Goal: Complete application form: Complete application form

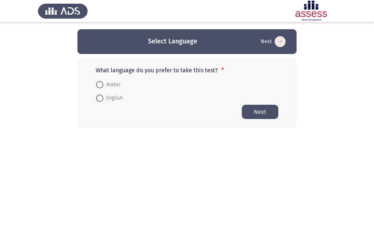
click at [99, 84] on span at bounding box center [99, 84] width 7 height 7
click at [99, 84] on input "Arabic" at bounding box center [99, 84] width 7 height 7
radio input "true"
click at [259, 114] on button "Next" at bounding box center [259, 111] width 36 height 14
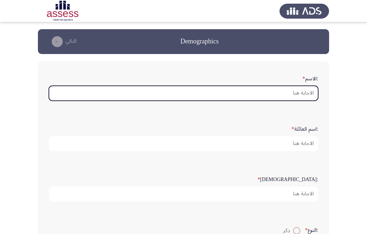
click at [283, 94] on input ":الاسم *" at bounding box center [184, 93] width 270 height 15
type input "l"
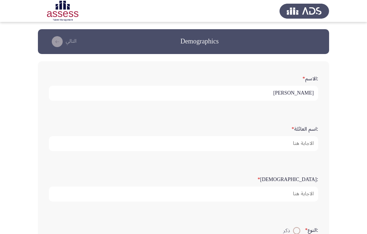
drag, startPoint x: 251, startPoint y: 93, endPoint x: 301, endPoint y: 95, distance: 50.0
click at [301, 95] on input "[PERSON_NAME]" at bounding box center [184, 93] width 270 height 15
type input "[PERSON_NAME]"
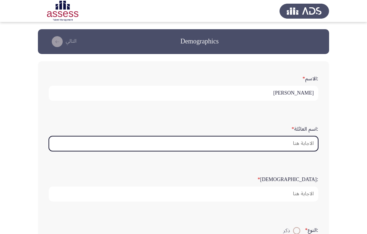
click at [298, 140] on input ":اسم العائلة *" at bounding box center [184, 143] width 270 height 15
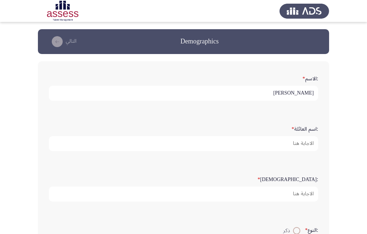
drag, startPoint x: 290, startPoint y: 94, endPoint x: 328, endPoint y: 95, distance: 38.0
click at [328, 95] on div ":الاسم * [PERSON_NAME] :اسم العائلة * :السن * :النوع * ذكر أنثي :البريد الإلكتر…" at bounding box center [183, 230] width 291 height 338
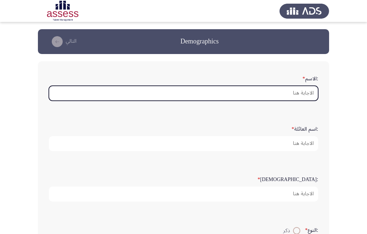
click at [299, 90] on input ":الاسم *" at bounding box center [184, 93] width 270 height 15
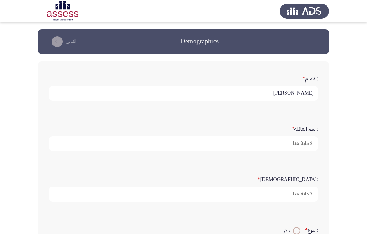
type input "[PERSON_NAME]"
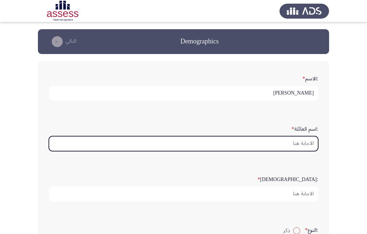
click at [277, 140] on input ":اسم العائلة *" at bounding box center [184, 143] width 270 height 15
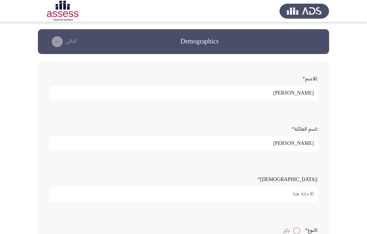
click at [298, 143] on input "[PERSON_NAME]" at bounding box center [184, 143] width 270 height 15
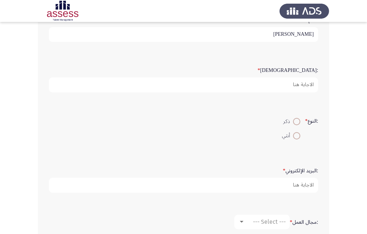
scroll to position [109, 0]
type input "[PERSON_NAME]"
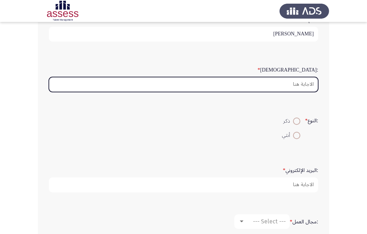
click at [292, 85] on input ":السن *" at bounding box center [184, 84] width 270 height 15
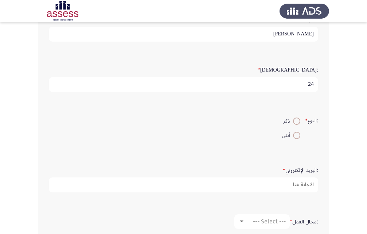
type input "24"
click at [293, 118] on span at bounding box center [296, 120] width 7 height 7
click at [293, 118] on input "ذكر" at bounding box center [296, 120] width 7 height 7
radio input "true"
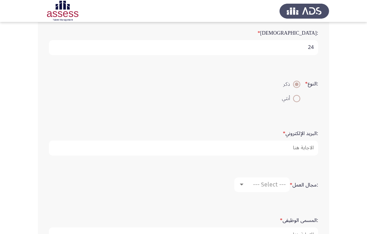
scroll to position [182, 0]
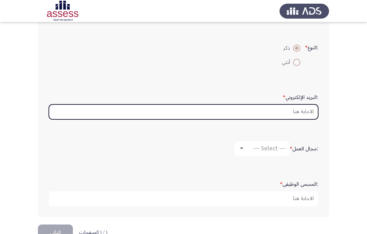
click at [285, 110] on input ":البريد الإلكتروني *" at bounding box center [184, 111] width 270 height 15
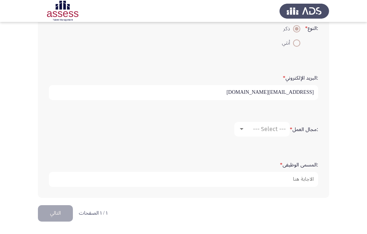
scroll to position [202, 0]
type input "[EMAIL_ADDRESS][DOMAIN_NAME]"
click at [275, 128] on span "--- Select ---" at bounding box center [269, 128] width 33 height 7
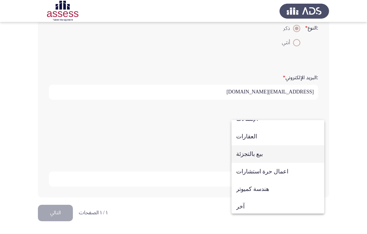
scroll to position [239, 0]
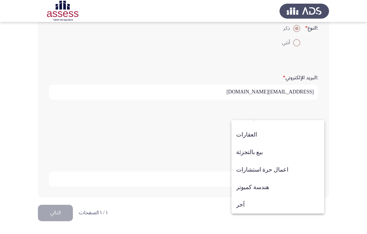
click at [340, 176] on div at bounding box center [183, 117] width 367 height 234
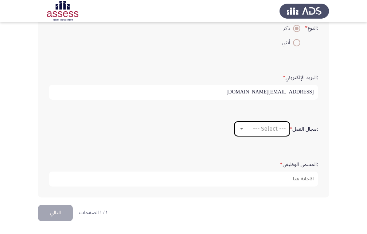
click at [266, 128] on span "--- Select ---" at bounding box center [269, 128] width 33 height 7
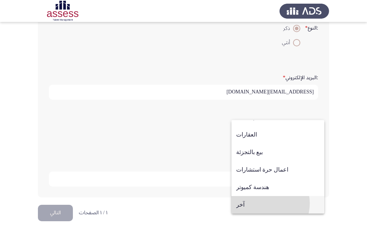
click at [264, 203] on span "آخر" at bounding box center [278, 205] width 84 height 18
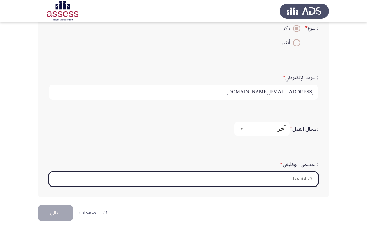
click at [295, 181] on input ":المسمى الوظيفى *" at bounding box center [184, 178] width 270 height 15
type input "H"
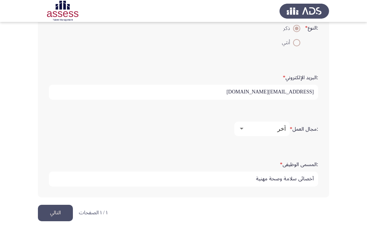
type input "أخصائي سلامة وصحة مهنية"
click at [57, 215] on button "التالي" at bounding box center [55, 213] width 35 height 16
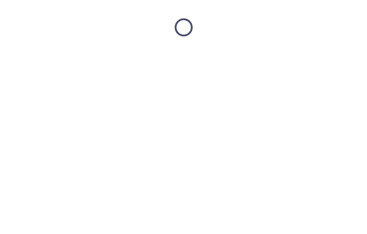
scroll to position [0, 0]
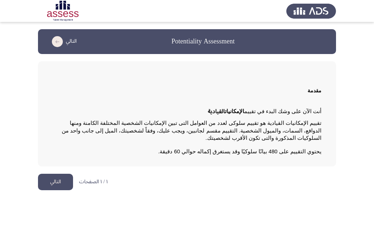
click at [54, 174] on button "التالي" at bounding box center [55, 182] width 35 height 16
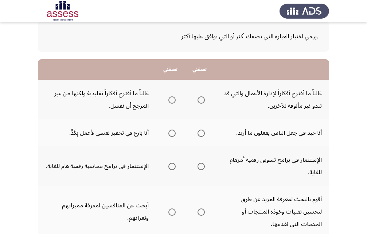
scroll to position [73, 0]
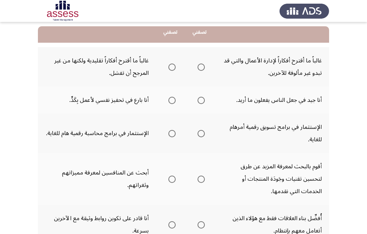
click at [200, 101] on span "Select an option" at bounding box center [201, 100] width 7 height 7
click at [200, 101] on input "Select an option" at bounding box center [201, 100] width 7 height 7
click at [202, 135] on span "Select an option" at bounding box center [201, 133] width 7 height 7
click at [202, 135] on input "Select an option" at bounding box center [201, 133] width 7 height 7
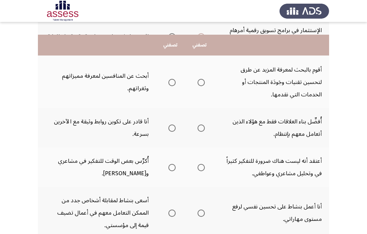
scroll to position [182, 0]
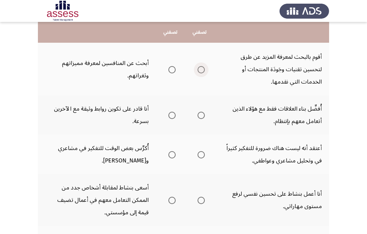
click at [199, 68] on span "Select an option" at bounding box center [201, 69] width 7 height 7
click at [199, 68] on input "Select an option" at bounding box center [201, 69] width 7 height 7
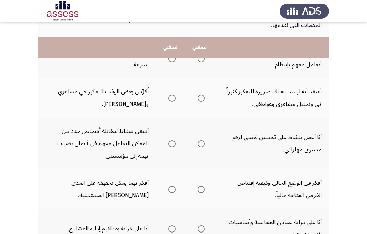
scroll to position [255, 0]
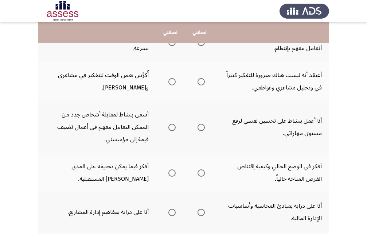
click at [200, 128] on span "Select an option" at bounding box center [201, 127] width 7 height 7
click at [200, 128] on input "Select an option" at bounding box center [201, 127] width 7 height 7
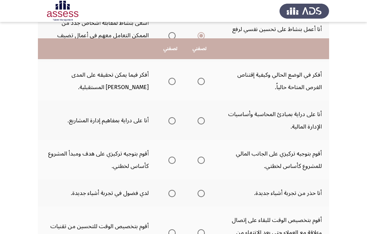
scroll to position [365, 0]
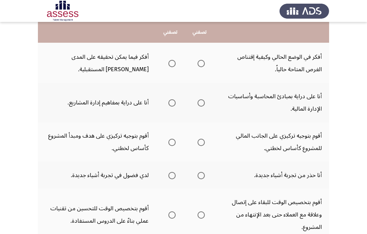
click at [201, 64] on span "Select an option" at bounding box center [201, 63] width 7 height 7
click at [201, 64] on input "Select an option" at bounding box center [201, 63] width 7 height 7
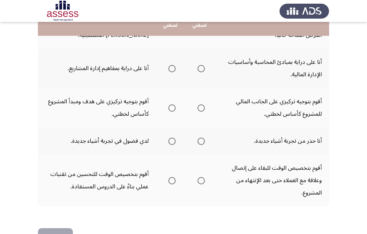
scroll to position [401, 0]
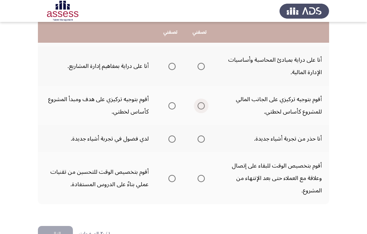
click at [199, 107] on span "Select an option" at bounding box center [201, 105] width 7 height 7
click at [199, 107] on input "Select an option" at bounding box center [201, 105] width 7 height 7
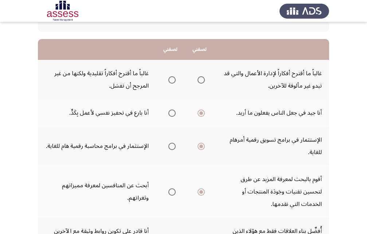
scroll to position [73, 0]
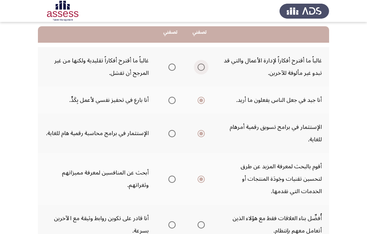
click at [201, 69] on span "Select an option" at bounding box center [201, 66] width 7 height 7
click at [201, 69] on input "Select an option" at bounding box center [201, 66] width 7 height 7
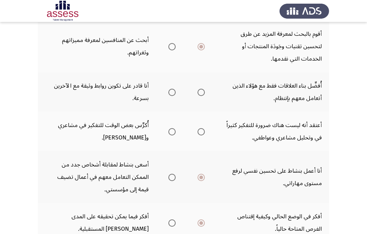
scroll to position [219, 0]
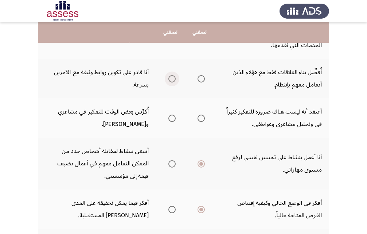
click at [170, 80] on span "Select an option" at bounding box center [172, 78] width 7 height 7
click at [170, 80] on input "Select an option" at bounding box center [172, 78] width 7 height 7
click at [170, 119] on span "Select an option" at bounding box center [172, 118] width 7 height 7
click at [170, 119] on input "Select an option" at bounding box center [172, 118] width 7 height 7
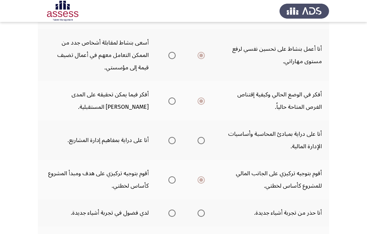
scroll to position [328, 0]
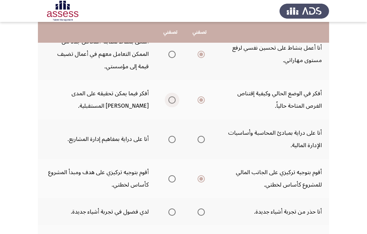
click at [171, 101] on span "Select an option" at bounding box center [172, 99] width 7 height 7
click at [171, 101] on input "Select an option" at bounding box center [172, 99] width 7 height 7
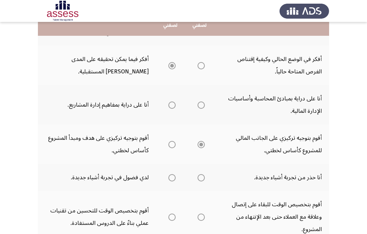
scroll to position [365, 0]
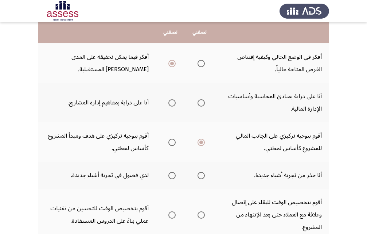
click at [172, 102] on span "Select an option" at bounding box center [172, 102] width 7 height 7
click at [172, 102] on input "Select an option" at bounding box center [172, 102] width 7 height 7
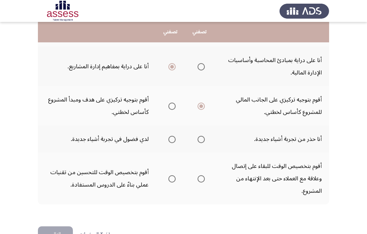
scroll to position [422, 0]
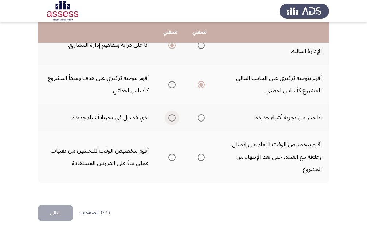
click at [171, 116] on span "Select an option" at bounding box center [172, 117] width 7 height 7
click at [171, 116] on input "Select an option" at bounding box center [172, 117] width 7 height 7
click at [169, 154] on span "Select an option" at bounding box center [172, 157] width 7 height 7
click at [169, 154] on input "Select an option" at bounding box center [172, 157] width 7 height 7
click at [59, 209] on button "التالي" at bounding box center [55, 213] width 35 height 16
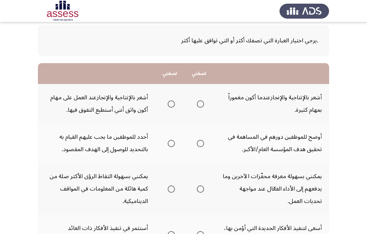
scroll to position [36, 0]
click at [174, 105] on span "Select an option" at bounding box center [171, 103] width 7 height 7
click at [174, 105] on input "Select an option" at bounding box center [171, 103] width 7 height 7
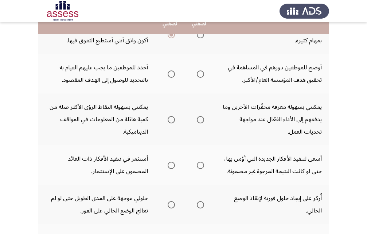
scroll to position [109, 0]
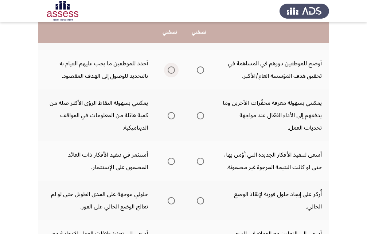
click at [168, 68] on span "Select an option" at bounding box center [171, 69] width 7 height 7
click at [168, 68] on input "Select an option" at bounding box center [171, 69] width 7 height 7
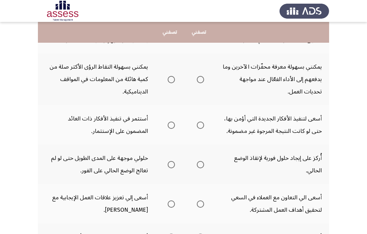
scroll to position [146, 0]
click at [203, 82] on span "Select an option" at bounding box center [200, 79] width 7 height 7
click at [203, 82] on input "Select an option" at bounding box center [200, 79] width 7 height 7
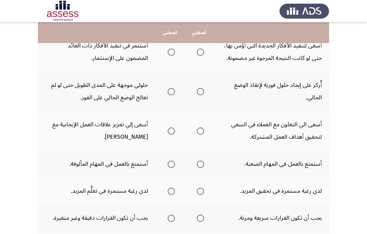
scroll to position [219, 0]
click at [202, 51] on span "Select an option" at bounding box center [200, 51] width 7 height 7
click at [202, 51] on input "Select an option" at bounding box center [200, 51] width 7 height 7
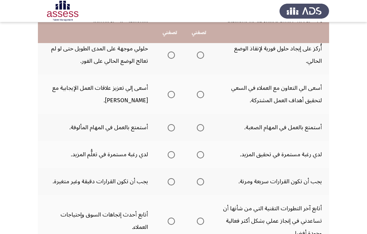
scroll to position [255, 0]
click at [204, 54] on span "Select an option" at bounding box center [200, 54] width 7 height 7
click at [204, 54] on input "Select an option" at bounding box center [200, 54] width 7 height 7
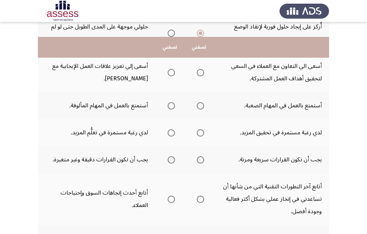
scroll to position [292, 0]
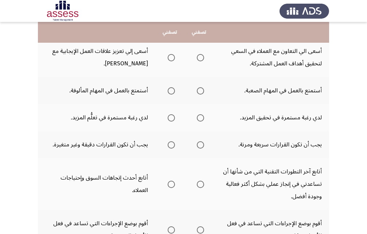
click at [175, 59] on span "Select an option" at bounding box center [171, 57] width 7 height 7
click at [175, 59] on input "Select an option" at bounding box center [171, 57] width 7 height 7
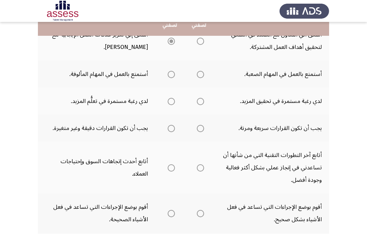
scroll to position [328, 0]
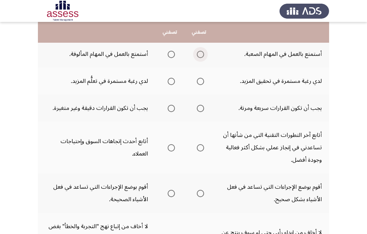
click at [200, 57] on span "Select an option" at bounding box center [200, 54] width 7 height 7
click at [200, 57] on input "Select an option" at bounding box center [200, 54] width 7 height 7
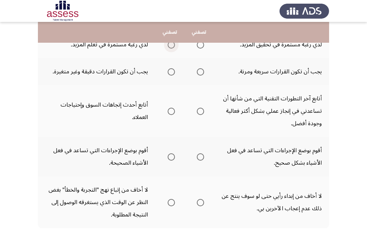
click at [171, 47] on span "Select an option" at bounding box center [171, 44] width 7 height 7
click at [171, 47] on input "Select an option" at bounding box center [171, 44] width 7 height 7
click at [170, 72] on span "Select an option" at bounding box center [171, 71] width 7 height 7
click at [170, 72] on input "Select an option" at bounding box center [171, 71] width 7 height 7
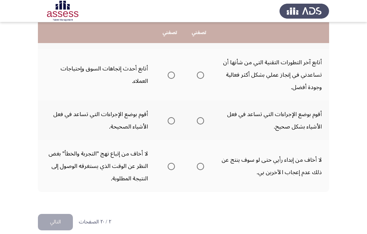
scroll to position [401, 0]
click at [199, 71] on span "Select an option" at bounding box center [200, 74] width 7 height 7
click at [199, 71] on input "Select an option" at bounding box center [200, 74] width 7 height 7
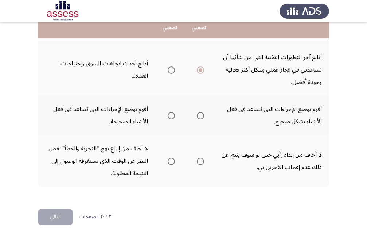
scroll to position [410, 0]
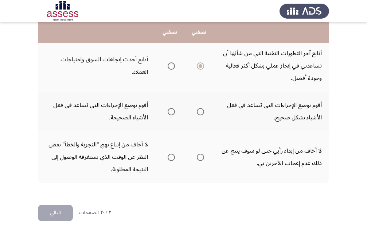
click at [198, 112] on span "Select an option" at bounding box center [200, 111] width 7 height 7
click at [198, 112] on input "Select an option" at bounding box center [200, 111] width 7 height 7
click at [173, 157] on span "Select an option" at bounding box center [171, 157] width 7 height 7
click at [173, 157] on input "Select an option" at bounding box center [171, 157] width 7 height 7
click at [201, 157] on span "Select an option" at bounding box center [200, 157] width 7 height 7
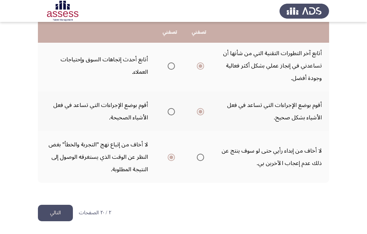
click at [201, 157] on input "Select an option" at bounding box center [200, 157] width 7 height 7
click at [173, 159] on span "Select an option" at bounding box center [171, 157] width 7 height 7
click at [173, 159] on input "Select an option" at bounding box center [171, 157] width 7 height 7
click at [49, 210] on button "التالي" at bounding box center [55, 213] width 35 height 16
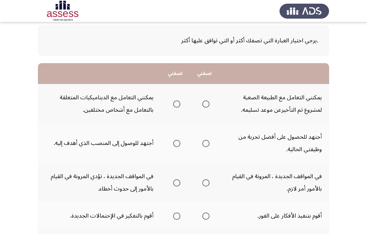
scroll to position [36, 0]
click at [175, 105] on span "Select an option" at bounding box center [176, 103] width 7 height 7
click at [175, 105] on input "Select an option" at bounding box center [176, 103] width 7 height 7
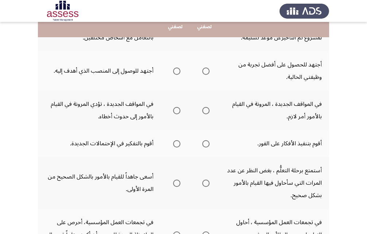
scroll to position [109, 0]
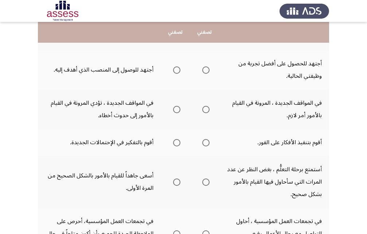
click at [206, 71] on span "Select an option" at bounding box center [205, 69] width 7 height 7
click at [206, 71] on input "Select an option" at bounding box center [205, 69] width 7 height 7
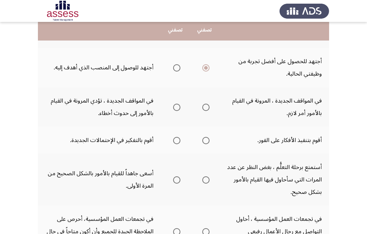
scroll to position [146, 0]
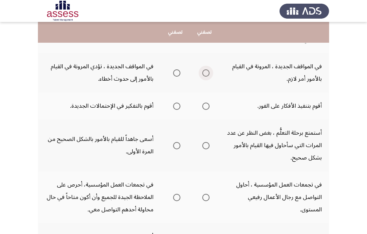
click at [206, 73] on span "Select an option" at bounding box center [206, 73] width 0 height 0
click at [206, 73] on input "Select an option" at bounding box center [205, 72] width 7 height 7
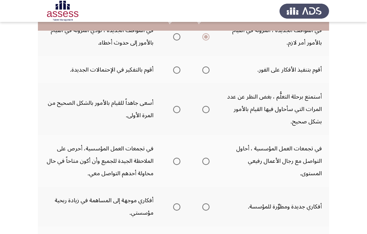
scroll to position [182, 0]
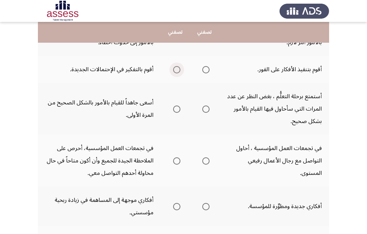
click at [174, 69] on span "Select an option" at bounding box center [176, 69] width 7 height 7
click at [174, 69] on input "Select an option" at bounding box center [176, 69] width 7 height 7
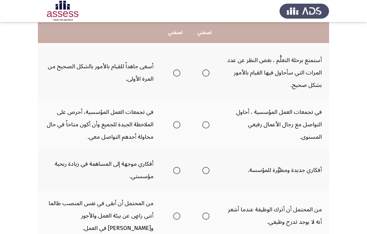
scroll to position [219, 0]
click at [209, 71] on span "Select an option" at bounding box center [205, 72] width 7 height 7
click at [209, 71] on input "Select an option" at bounding box center [205, 72] width 7 height 7
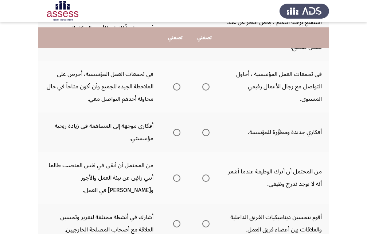
scroll to position [255, 0]
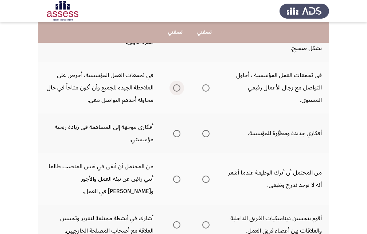
click at [177, 86] on span "Select an option" at bounding box center [176, 87] width 7 height 7
click at [177, 86] on input "Select an option" at bounding box center [176, 87] width 7 height 7
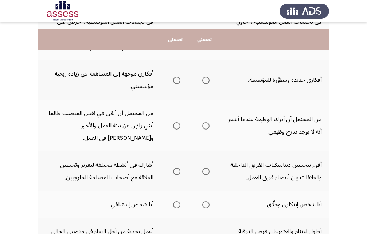
scroll to position [328, 0]
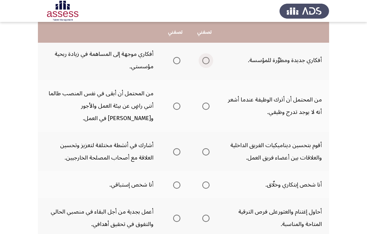
click at [204, 62] on span "Select an option" at bounding box center [205, 60] width 7 height 7
click at [204, 62] on input "Select an option" at bounding box center [205, 60] width 7 height 7
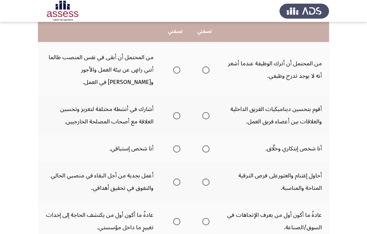
scroll to position [365, 0]
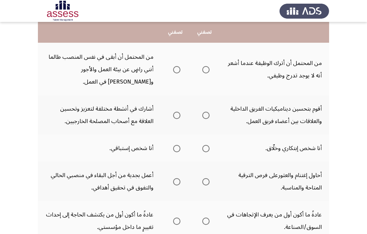
click at [208, 71] on span "Select an option" at bounding box center [205, 69] width 7 height 7
click at [208, 71] on input "Select an option" at bounding box center [205, 69] width 7 height 7
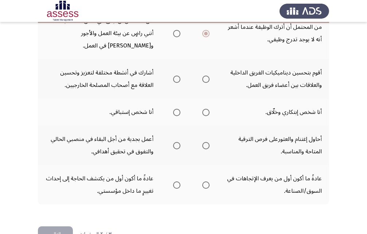
scroll to position [401, 0]
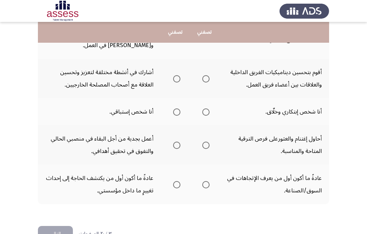
click at [205, 79] on span "Select an option" at bounding box center [205, 78] width 7 height 7
click at [205, 79] on input "Select an option" at bounding box center [205, 78] width 7 height 7
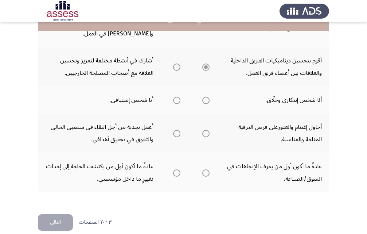
scroll to position [422, 0]
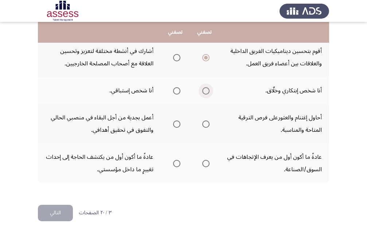
click at [208, 91] on span "Select an option" at bounding box center [205, 90] width 7 height 7
click at [208, 91] on input "Select an option" at bounding box center [205, 90] width 7 height 7
click at [206, 125] on span "Select an option" at bounding box center [205, 123] width 7 height 7
click at [206, 125] on input "Select an option" at bounding box center [205, 123] width 7 height 7
click at [206, 163] on span "Select an option" at bounding box center [206, 163] width 0 height 0
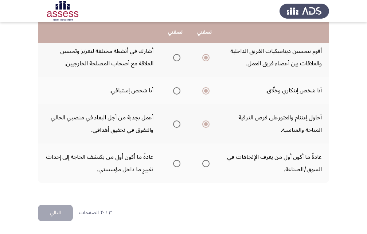
click at [206, 163] on input "Select an option" at bounding box center [205, 163] width 7 height 7
click at [64, 216] on button "التالي" at bounding box center [55, 213] width 35 height 16
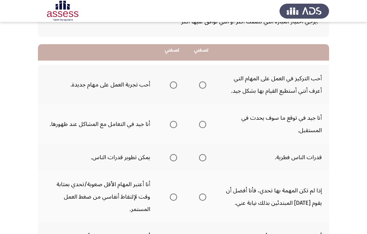
scroll to position [73, 0]
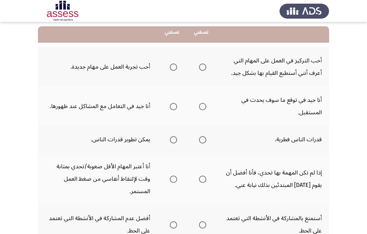
click at [173, 67] on span "Select an option" at bounding box center [173, 66] width 7 height 7
click at [173, 67] on input "Select an option" at bounding box center [173, 66] width 7 height 7
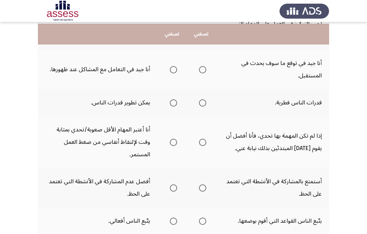
scroll to position [109, 0]
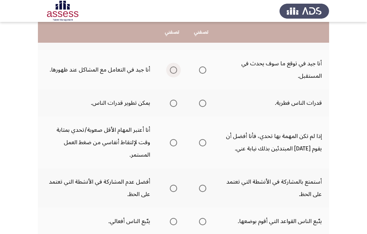
click at [170, 71] on span "Select an option" at bounding box center [173, 69] width 7 height 7
click at [170, 71] on input "Select an option" at bounding box center [173, 69] width 7 height 7
click at [197, 71] on label "Select an option" at bounding box center [201, 69] width 10 height 7
click at [199, 71] on input "Select an option" at bounding box center [202, 69] width 7 height 7
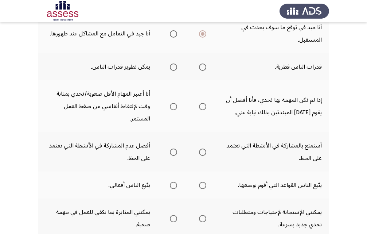
scroll to position [146, 0]
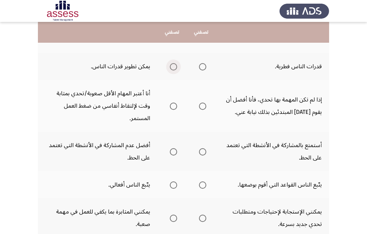
click at [169, 69] on label "Select an option" at bounding box center [172, 66] width 10 height 7
click at [170, 69] on input "Select an option" at bounding box center [173, 66] width 7 height 7
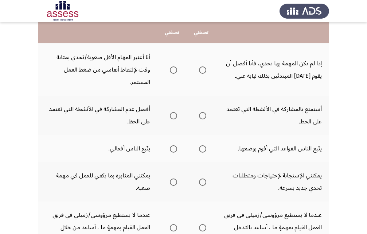
scroll to position [182, 0]
click at [169, 71] on label "Select an option" at bounding box center [172, 69] width 10 height 7
click at [170, 71] on input "Select an option" at bounding box center [173, 69] width 7 height 7
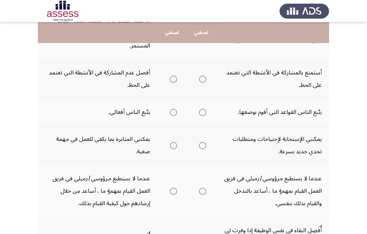
scroll to position [219, 0]
click at [170, 81] on span "Select an option" at bounding box center [173, 78] width 7 height 7
click at [170, 81] on input "Select an option" at bounding box center [173, 78] width 7 height 7
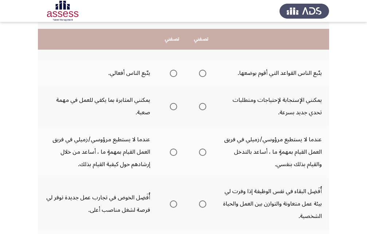
scroll to position [255, 0]
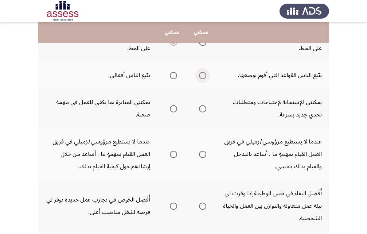
click at [199, 76] on span "Select an option" at bounding box center [202, 75] width 7 height 7
click at [199, 76] on input "Select an option" at bounding box center [202, 75] width 7 height 7
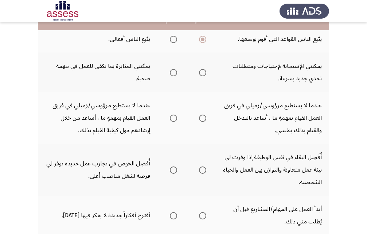
scroll to position [292, 0]
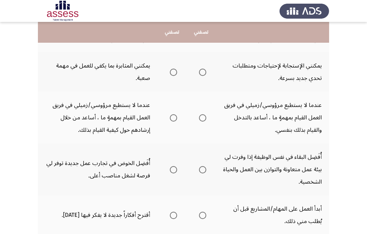
click at [201, 74] on span "Select an option" at bounding box center [202, 72] width 7 height 7
click at [201, 74] on input "Select an option" at bounding box center [202, 72] width 7 height 7
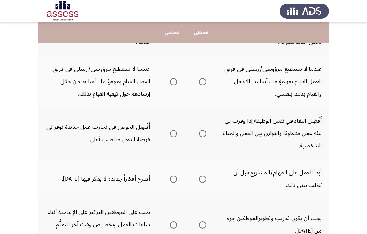
scroll to position [328, 0]
click at [172, 80] on span "Select an option" at bounding box center [173, 81] width 7 height 7
click at [172, 80] on input "Select an option" at bounding box center [173, 81] width 7 height 7
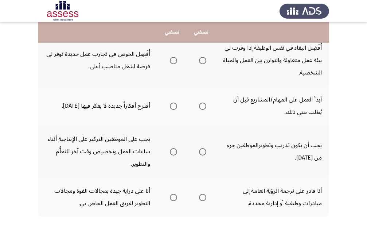
scroll to position [401, 0]
click at [177, 60] on span "Select an option" at bounding box center [173, 60] width 7 height 7
click at [177, 60] on input "Select an option" at bounding box center [173, 60] width 7 height 7
click at [205, 61] on span "Select an option" at bounding box center [202, 60] width 7 height 7
click at [205, 61] on input "Select an option" at bounding box center [202, 60] width 7 height 7
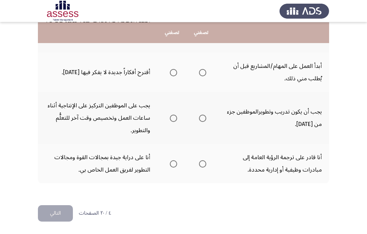
scroll to position [435, 0]
click at [173, 73] on span "Select an option" at bounding box center [173, 72] width 7 height 7
click at [173, 73] on input "Select an option" at bounding box center [173, 72] width 7 height 7
click at [200, 117] on span "Select an option" at bounding box center [202, 117] width 7 height 7
click at [200, 117] on input "Select an option" at bounding box center [202, 117] width 7 height 7
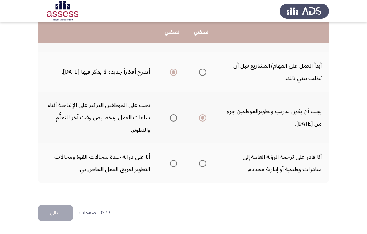
click at [173, 163] on span "Select an option" at bounding box center [173, 163] width 7 height 7
click at [173, 163] on input "Select an option" at bounding box center [173, 163] width 7 height 7
click at [63, 214] on button "التالي" at bounding box center [55, 213] width 35 height 16
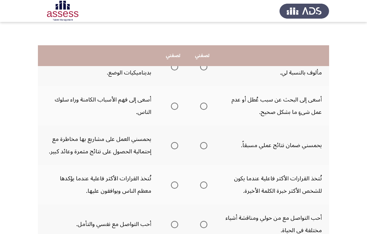
scroll to position [73, 0]
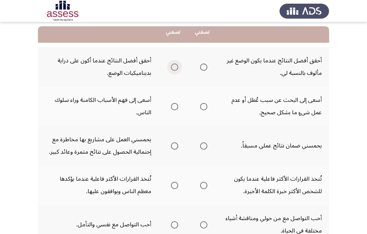
click at [169, 66] on label "Select an option" at bounding box center [173, 66] width 10 height 7
click at [171, 66] on input "Select an option" at bounding box center [174, 66] width 7 height 7
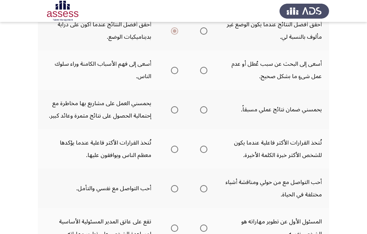
scroll to position [109, 0]
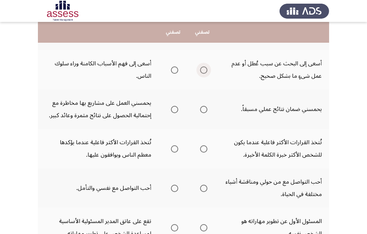
click at [202, 70] on span "Select an option" at bounding box center [203, 69] width 7 height 7
click at [202, 70] on input "Select an option" at bounding box center [203, 69] width 7 height 7
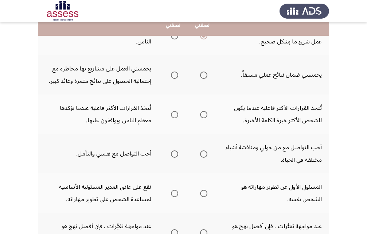
scroll to position [146, 0]
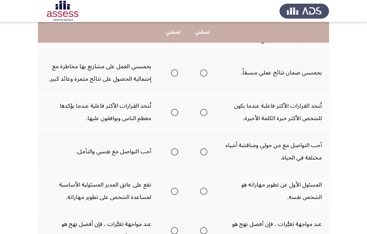
click at [172, 72] on span "Select an option" at bounding box center [174, 72] width 7 height 7
click at [172, 72] on input "Select an option" at bounding box center [174, 72] width 7 height 7
click at [202, 111] on span "Select an option" at bounding box center [203, 112] width 7 height 7
click at [202, 111] on input "Select an option" at bounding box center [203, 112] width 7 height 7
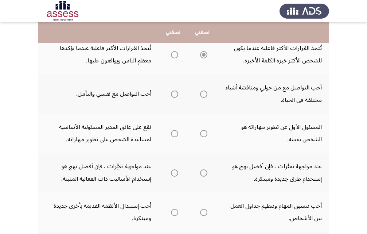
scroll to position [219, 0]
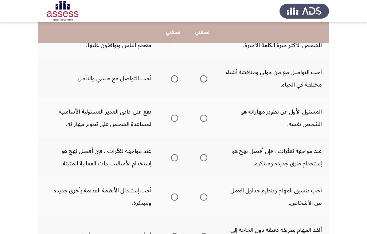
click at [208, 81] on th at bounding box center [202, 78] width 29 height 39
click at [201, 80] on span "Select an option" at bounding box center [203, 78] width 7 height 7
click at [201, 80] on input "Select an option" at bounding box center [203, 78] width 7 height 7
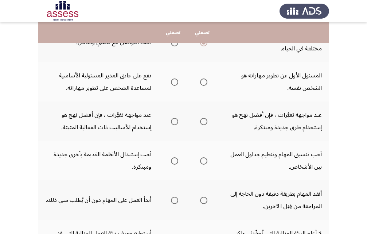
scroll to position [255, 0]
click at [204, 80] on span "Select an option" at bounding box center [203, 81] width 7 height 7
click at [204, 80] on input "Select an option" at bounding box center [203, 81] width 7 height 7
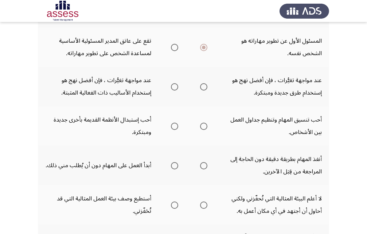
scroll to position [292, 0]
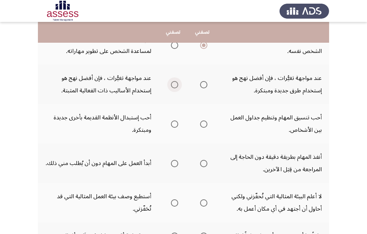
click at [177, 85] on span "Select an option" at bounding box center [174, 84] width 7 height 7
click at [177, 85] on input "Select an option" at bounding box center [174, 84] width 7 height 7
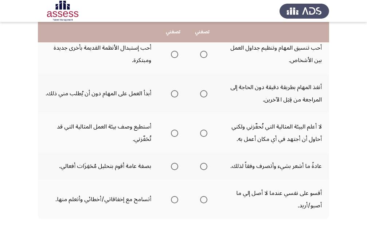
scroll to position [361, 0]
click at [205, 53] on span "Select an option" at bounding box center [203, 54] width 7 height 7
click at [205, 53] on input "Select an option" at bounding box center [203, 54] width 7 height 7
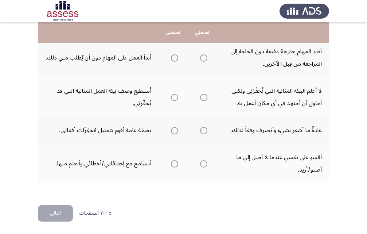
scroll to position [398, 0]
click at [204, 59] on span "Select an option" at bounding box center [203, 57] width 7 height 7
click at [204, 59] on input "Select an option" at bounding box center [203, 57] width 7 height 7
click at [175, 100] on span "Select an option" at bounding box center [174, 96] width 7 height 7
click at [175, 100] on input "Select an option" at bounding box center [174, 96] width 7 height 7
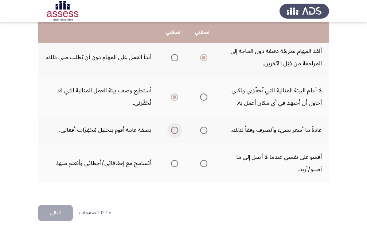
click at [175, 130] on span "Select an option" at bounding box center [174, 130] width 7 height 7
click at [175, 130] on input "Select an option" at bounding box center [174, 130] width 7 height 7
click at [173, 160] on span "Select an option" at bounding box center [174, 163] width 7 height 7
click at [173, 160] on input "Select an option" at bounding box center [174, 163] width 7 height 7
click at [55, 208] on button "التالي" at bounding box center [55, 213] width 35 height 16
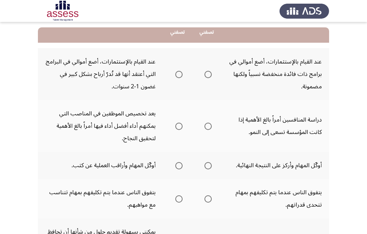
scroll to position [73, 0]
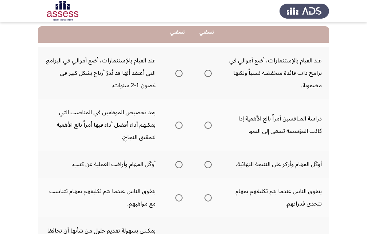
click at [178, 73] on span "Select an option" at bounding box center [178, 73] width 7 height 7
click at [178, 73] on input "Select an option" at bounding box center [178, 73] width 7 height 7
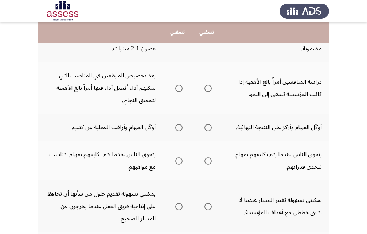
scroll to position [109, 0]
click at [180, 89] on span "Select an option" at bounding box center [178, 88] width 7 height 7
click at [180, 89] on input "Select an option" at bounding box center [178, 88] width 7 height 7
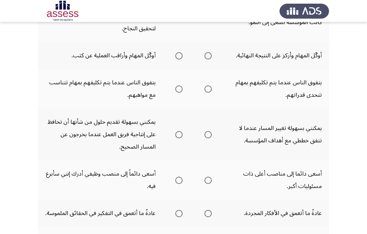
scroll to position [182, 0]
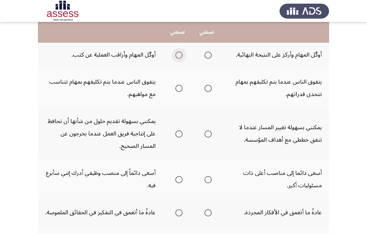
click at [181, 57] on span "Select an option" at bounding box center [178, 54] width 7 height 7
click at [181, 57] on input "Select an option" at bounding box center [178, 54] width 7 height 7
click at [182, 90] on span "Select an option" at bounding box center [178, 88] width 7 height 7
click at [182, 90] on input "Select an option" at bounding box center [178, 88] width 7 height 7
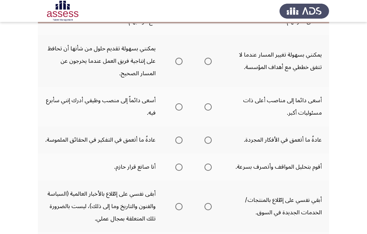
scroll to position [255, 0]
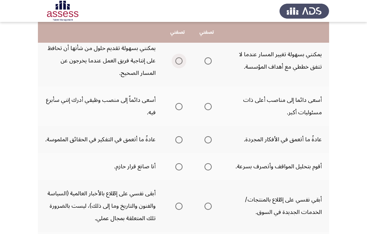
click at [181, 59] on span "Select an option" at bounding box center [178, 60] width 7 height 7
click at [181, 59] on input "Select an option" at bounding box center [178, 60] width 7 height 7
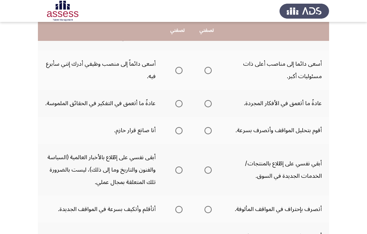
scroll to position [292, 0]
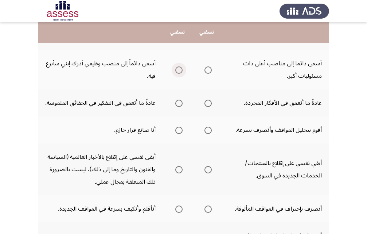
click at [180, 72] on span "Select an option" at bounding box center [178, 69] width 7 height 7
click at [180, 72] on input "Select an option" at bounding box center [178, 69] width 7 height 7
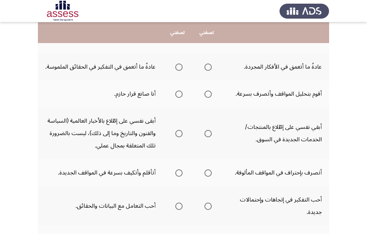
scroll to position [328, 0]
click at [181, 68] on span "Select an option" at bounding box center [178, 66] width 7 height 7
click at [181, 68] on input "Select an option" at bounding box center [178, 66] width 7 height 7
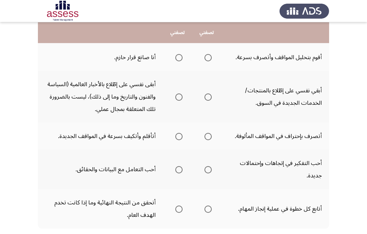
scroll to position [365, 0]
click at [177, 56] on span "Select an option" at bounding box center [178, 57] width 7 height 7
click at [177, 56] on input "Select an option" at bounding box center [178, 57] width 7 height 7
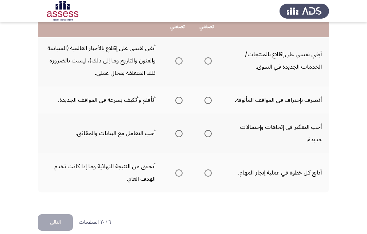
scroll to position [401, 0]
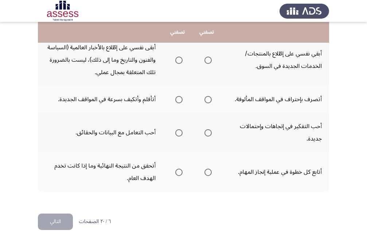
click at [178, 58] on span "Select an option" at bounding box center [178, 60] width 7 height 7
click at [178, 58] on input "Select an option" at bounding box center [178, 60] width 7 height 7
click at [179, 97] on span "Select an option" at bounding box center [178, 99] width 7 height 7
click at [179, 97] on input "Select an option" at bounding box center [178, 99] width 7 height 7
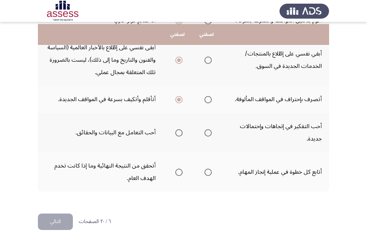
scroll to position [410, 0]
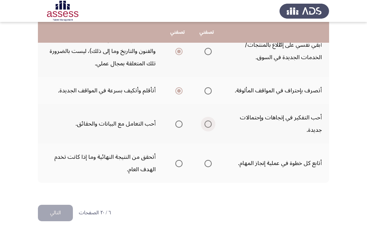
click at [208, 125] on span "Select an option" at bounding box center [208, 123] width 7 height 7
click at [208, 125] on input "Select an option" at bounding box center [208, 123] width 7 height 7
click at [206, 162] on span "Select an option" at bounding box center [208, 163] width 7 height 7
click at [206, 162] on input "Select an option" at bounding box center [208, 163] width 7 height 7
click at [55, 217] on button "التالي" at bounding box center [55, 213] width 35 height 16
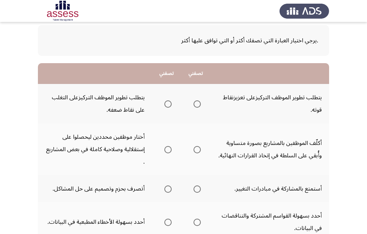
scroll to position [36, 0]
click at [199, 105] on span "Select an option" at bounding box center [197, 103] width 7 height 7
click at [199, 105] on input "Select an option" at bounding box center [197, 103] width 7 height 7
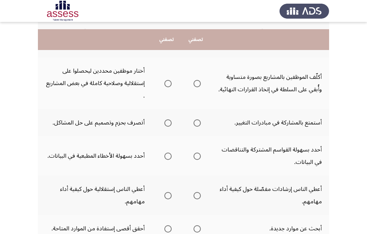
scroll to position [109, 0]
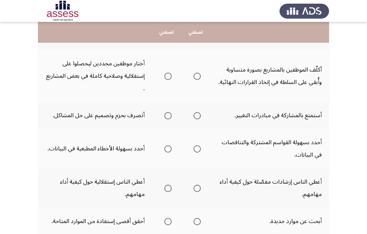
click at [200, 73] on span "Select an option" at bounding box center [197, 76] width 7 height 7
click at [200, 73] on input "Select an option" at bounding box center [197, 76] width 7 height 7
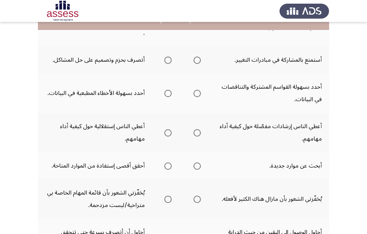
scroll to position [146, 0]
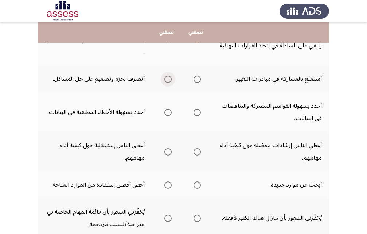
click at [170, 77] on span "Select an option" at bounding box center [168, 79] width 7 height 7
click at [170, 77] on input "Select an option" at bounding box center [168, 79] width 7 height 7
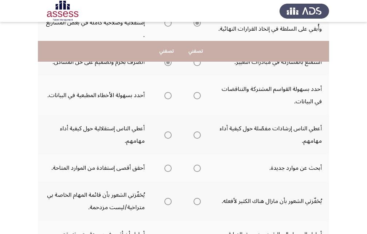
scroll to position [182, 0]
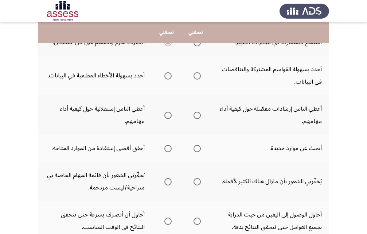
click at [198, 76] on span "Select an option" at bounding box center [197, 75] width 7 height 7
click at [198, 76] on input "Select an option" at bounding box center [197, 75] width 7 height 7
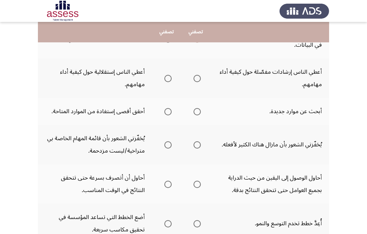
scroll to position [219, 0]
click at [170, 80] on span "Select an option" at bounding box center [168, 78] width 7 height 7
click at [170, 80] on input "Select an option" at bounding box center [168, 78] width 7 height 7
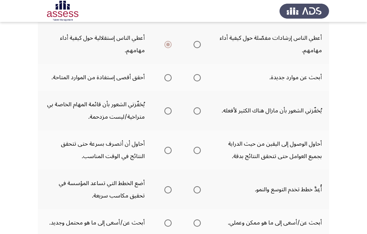
scroll to position [255, 0]
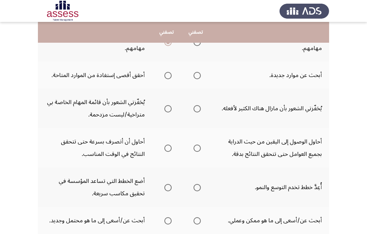
click at [169, 76] on span "Select an option" at bounding box center [168, 75] width 7 height 7
click at [169, 76] on input "Select an option" at bounding box center [168, 75] width 7 height 7
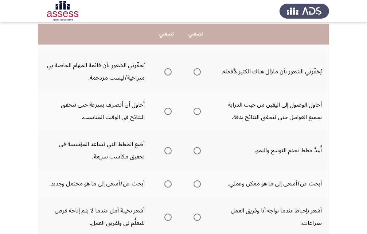
scroll to position [292, 0]
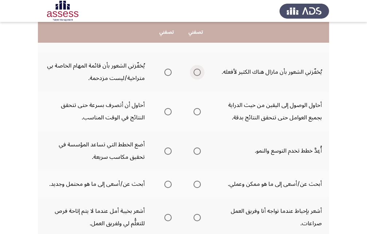
click at [197, 72] on span "Select an option" at bounding box center [197, 72] width 7 height 7
click at [197, 72] on input "Select an option" at bounding box center [197, 72] width 7 height 7
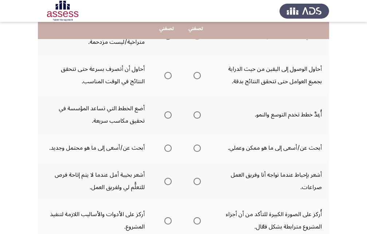
scroll to position [328, 0]
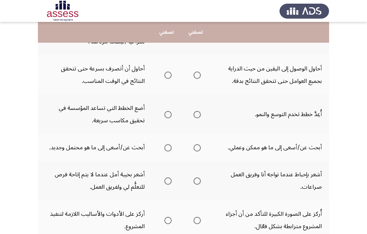
click at [199, 77] on span "Select an option" at bounding box center [197, 74] width 7 height 7
click at [199, 77] on input "Select an option" at bounding box center [197, 74] width 7 height 7
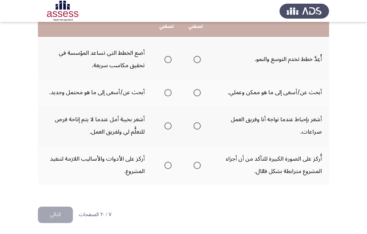
scroll to position [385, 0]
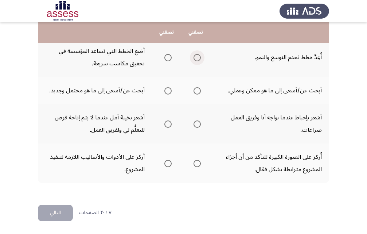
click at [197, 58] on span "Select an option" at bounding box center [197, 57] width 7 height 7
click at [197, 58] on input "Select an option" at bounding box center [197, 57] width 7 height 7
click at [196, 90] on span "Select an option" at bounding box center [197, 90] width 7 height 7
click at [196, 90] on input "Select an option" at bounding box center [197, 90] width 7 height 7
click at [167, 91] on span "Select an option" at bounding box center [168, 90] width 7 height 7
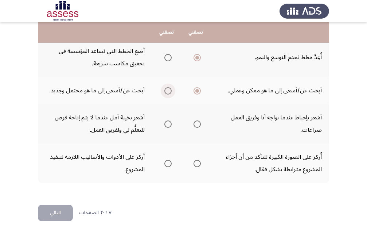
click at [167, 91] on input "Select an option" at bounding box center [168, 90] width 7 height 7
click at [167, 123] on span "Select an option" at bounding box center [168, 123] width 7 height 7
click at [167, 123] on input "Select an option" at bounding box center [168, 123] width 7 height 7
click at [171, 166] on span "Select an option" at bounding box center [168, 163] width 7 height 7
click at [171, 166] on input "Select an option" at bounding box center [168, 163] width 7 height 7
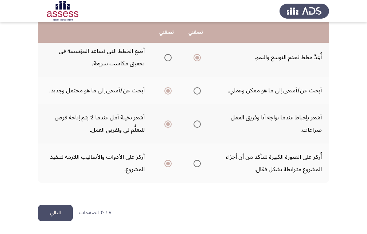
click at [49, 206] on button "التالي" at bounding box center [55, 213] width 35 height 16
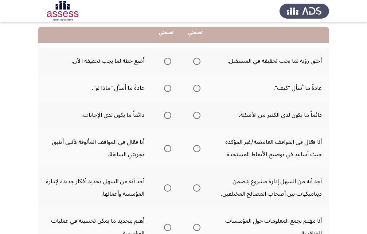
scroll to position [73, 0]
click at [200, 62] on span "Select an option" at bounding box center [196, 60] width 7 height 7
click at [200, 62] on input "Select an option" at bounding box center [196, 60] width 7 height 7
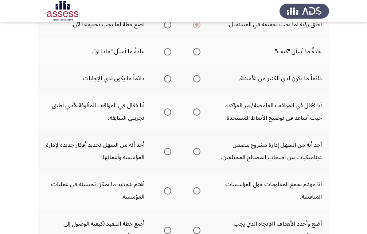
scroll to position [109, 0]
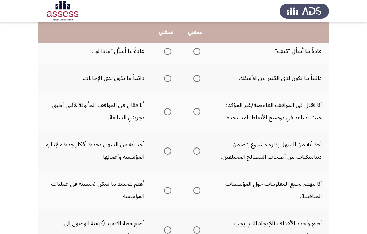
click at [169, 54] on span "Select an option" at bounding box center [167, 51] width 7 height 7
click at [169, 54] on input "Select an option" at bounding box center [167, 51] width 7 height 7
click at [164, 81] on span "Select an option" at bounding box center [167, 78] width 7 height 7
click at [164, 81] on input "Select an option" at bounding box center [167, 78] width 7 height 7
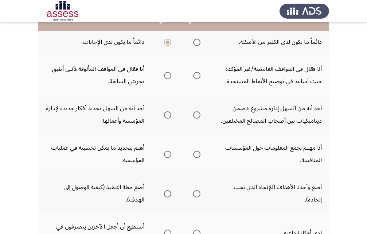
scroll to position [146, 0]
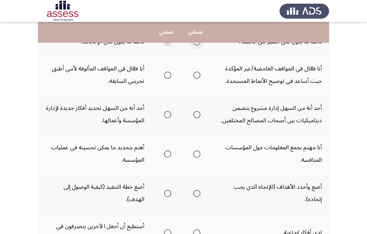
click at [195, 44] on span "Select an option" at bounding box center [196, 41] width 7 height 7
click at [195, 44] on input "Select an option" at bounding box center [196, 41] width 7 height 7
click at [201, 76] on span "Select an option" at bounding box center [196, 74] width 7 height 7
click at [201, 76] on input "Select an option" at bounding box center [196, 74] width 7 height 7
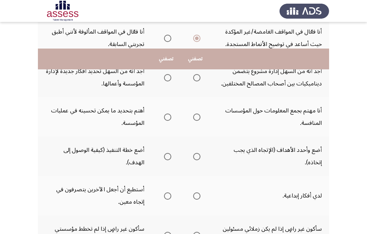
scroll to position [182, 0]
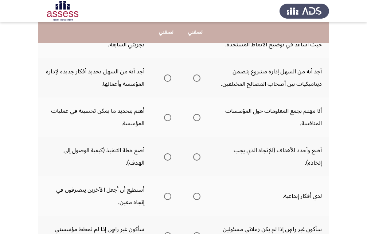
click at [169, 79] on span "Select an option" at bounding box center [167, 77] width 7 height 7
click at [169, 79] on input "Select an option" at bounding box center [167, 77] width 7 height 7
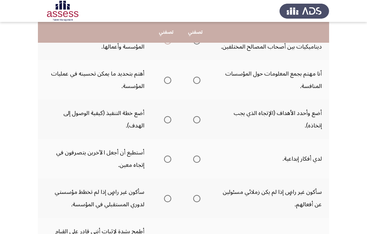
scroll to position [219, 0]
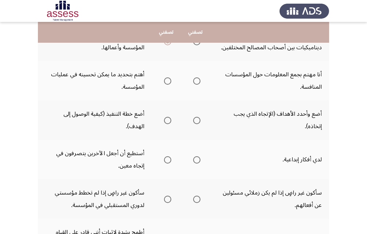
click at [164, 82] on span "Select an option" at bounding box center [167, 80] width 7 height 7
click at [164, 82] on input "Select an option" at bounding box center [167, 80] width 7 height 7
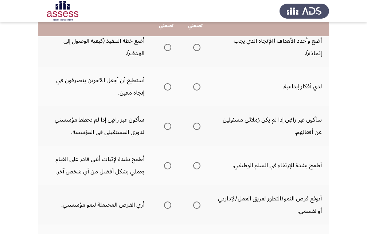
scroll to position [255, 0]
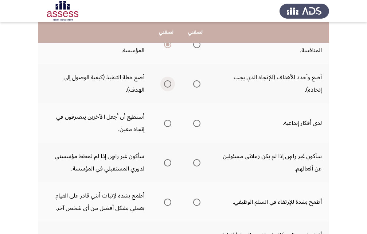
click at [164, 82] on span "Select an option" at bounding box center [167, 83] width 7 height 7
click at [164, 82] on input "Select an option" at bounding box center [167, 83] width 7 height 7
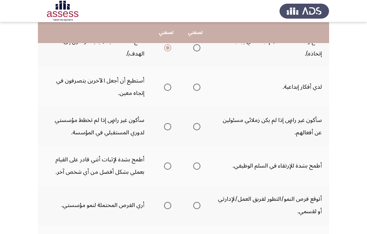
scroll to position [292, 0]
click at [194, 88] on span "Select an option" at bounding box center [196, 86] width 7 height 7
click at [194, 88] on input "Select an option" at bounding box center [196, 86] width 7 height 7
click at [165, 123] on span "Select an option" at bounding box center [167, 126] width 7 height 7
click at [165, 123] on input "Select an option" at bounding box center [167, 126] width 7 height 7
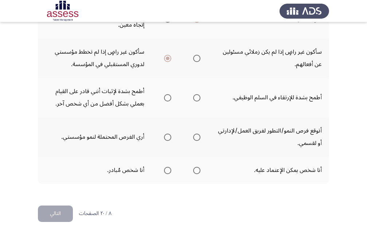
scroll to position [360, 0]
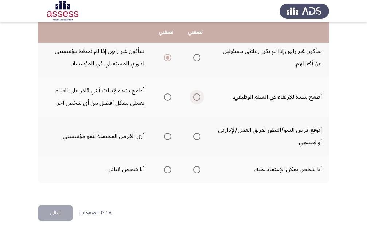
click at [200, 97] on span "Select an option" at bounding box center [196, 96] width 7 height 7
click at [200, 97] on input "Select an option" at bounding box center [196, 96] width 7 height 7
click at [167, 136] on span "Select an option" at bounding box center [167, 136] width 7 height 7
click at [167, 136] on input "Select an option" at bounding box center [167, 136] width 7 height 7
click at [195, 170] on span "Select an option" at bounding box center [196, 169] width 7 height 7
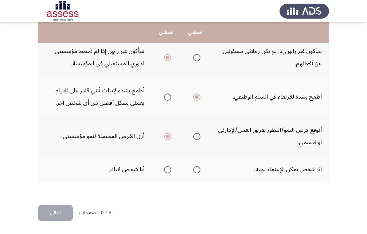
click at [195, 170] on input "Select an option" at bounding box center [196, 169] width 7 height 7
click at [66, 208] on button "التالي" at bounding box center [55, 213] width 35 height 16
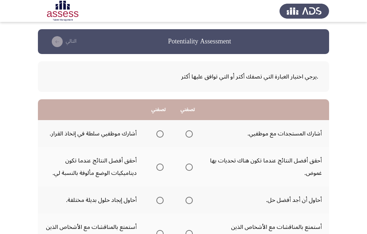
click at [193, 135] on span "Select an option" at bounding box center [189, 133] width 7 height 7
click at [193, 135] on input "Select an option" at bounding box center [189, 133] width 7 height 7
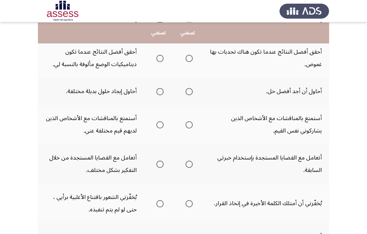
scroll to position [109, 0]
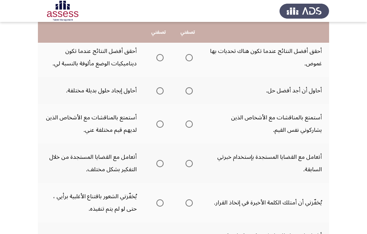
click at [157, 59] on span "Select an option" at bounding box center [159, 57] width 7 height 7
click at [157, 59] on input "Select an option" at bounding box center [159, 57] width 7 height 7
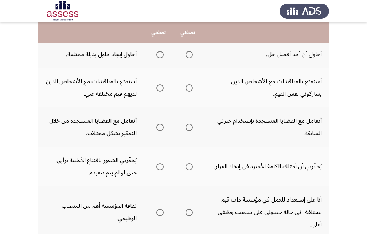
scroll to position [146, 0]
click at [190, 52] on span "Select an option" at bounding box center [189, 54] width 7 height 7
click at [190, 52] on input "Select an option" at bounding box center [189, 54] width 7 height 7
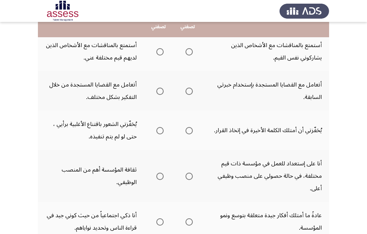
scroll to position [182, 0]
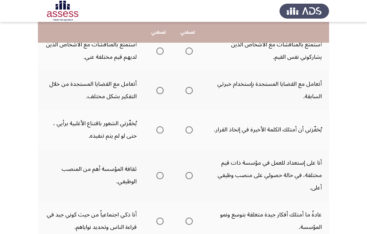
click at [190, 50] on span "Select an option" at bounding box center [189, 50] width 7 height 7
click at [190, 50] on input "Select an option" at bounding box center [189, 50] width 7 height 7
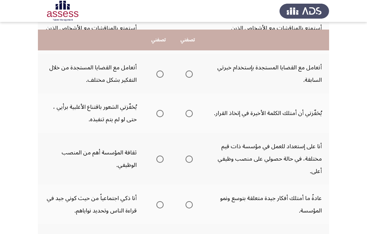
scroll to position [219, 0]
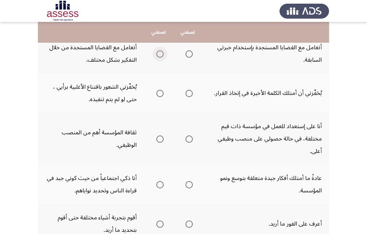
click at [162, 53] on span "Select an option" at bounding box center [159, 53] width 7 height 7
click at [162, 53] on input "Select an option" at bounding box center [159, 53] width 7 height 7
click at [190, 93] on span "Select an option" at bounding box center [189, 93] width 7 height 7
click at [190, 93] on input "Select an option" at bounding box center [189, 93] width 7 height 7
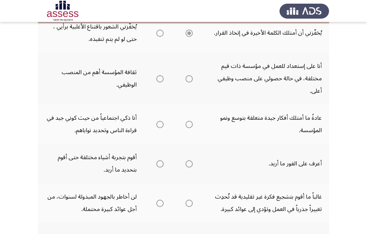
scroll to position [292, 0]
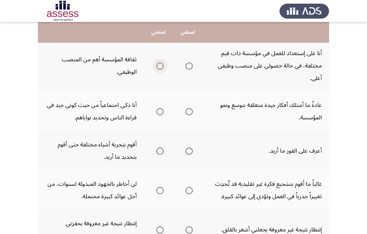
click at [158, 69] on span "Select an option" at bounding box center [159, 65] width 7 height 7
click at [158, 69] on input "Select an option" at bounding box center [159, 65] width 7 height 7
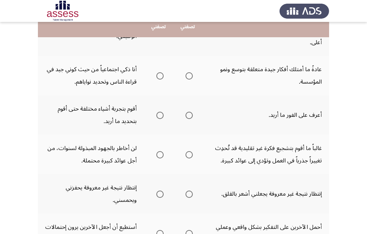
scroll to position [328, 0]
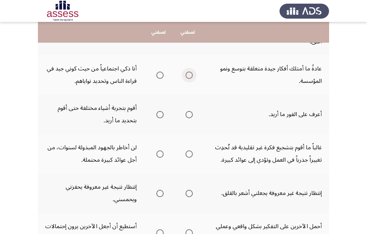
click at [191, 77] on span "Select an option" at bounding box center [189, 74] width 7 height 7
click at [191, 77] on input "Select an option" at bounding box center [189, 74] width 7 height 7
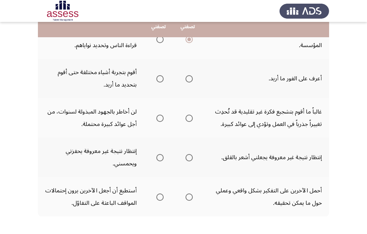
scroll to position [365, 0]
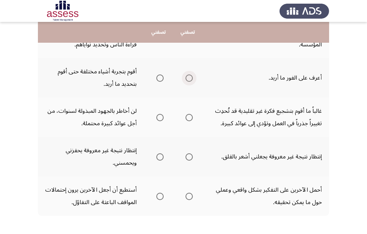
click at [193, 77] on span "Select an option" at bounding box center [189, 77] width 7 height 7
click at [193, 77] on input "Select an option" at bounding box center [189, 77] width 7 height 7
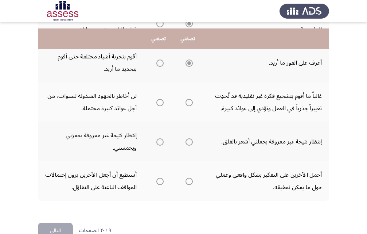
scroll to position [398, 0]
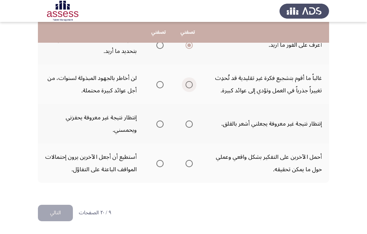
click at [193, 84] on span "Select an option" at bounding box center [189, 84] width 7 height 7
click at [193, 84] on input "Select an option" at bounding box center [189, 84] width 7 height 7
click at [159, 119] on mat-radio-group "Select an option" at bounding box center [159, 123] width 10 height 12
click at [160, 124] on span "Select an option" at bounding box center [160, 124] width 0 height 0
click at [160, 124] on input "Select an option" at bounding box center [159, 123] width 7 height 7
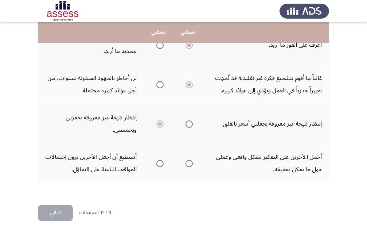
click at [189, 162] on span "Select an option" at bounding box center [189, 163] width 7 height 7
click at [189, 162] on input "Select an option" at bounding box center [189, 163] width 7 height 7
click at [60, 209] on button "التالي" at bounding box center [55, 213] width 35 height 16
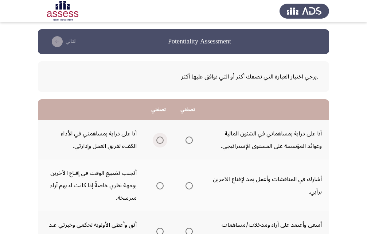
click at [157, 136] on span "Select an option" at bounding box center [159, 139] width 7 height 7
click at [157, 136] on input "Select an option" at bounding box center [159, 139] width 7 height 7
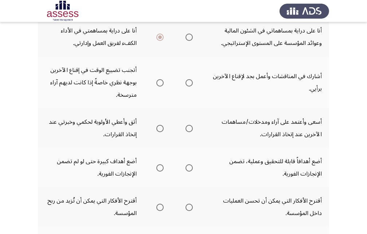
scroll to position [109, 0]
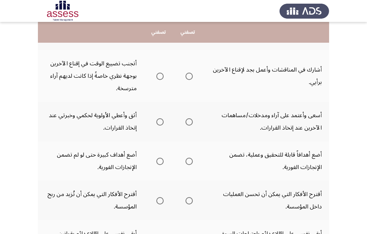
click at [194, 79] on th at bounding box center [187, 76] width 29 height 52
click at [189, 76] on span "Select an option" at bounding box center [189, 76] width 7 height 7
click at [189, 76] on input "Select an option" at bounding box center [189, 76] width 7 height 7
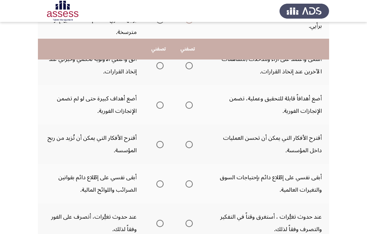
scroll to position [146, 0]
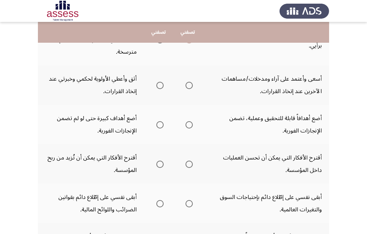
click at [160, 84] on span "Select an option" at bounding box center [159, 85] width 7 height 7
click at [160, 84] on input "Select an option" at bounding box center [159, 85] width 7 height 7
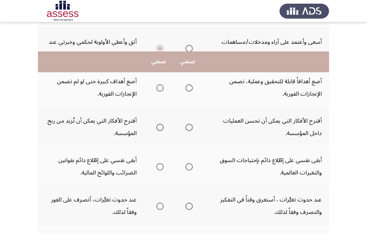
scroll to position [182, 0]
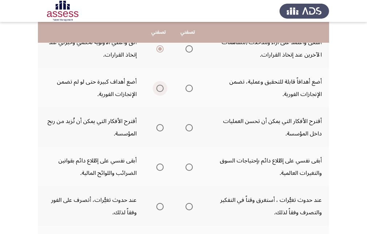
click at [160, 88] on span "Select an option" at bounding box center [159, 88] width 7 height 7
click at [160, 88] on input "Select an option" at bounding box center [159, 88] width 7 height 7
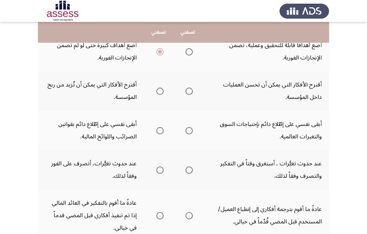
scroll to position [255, 0]
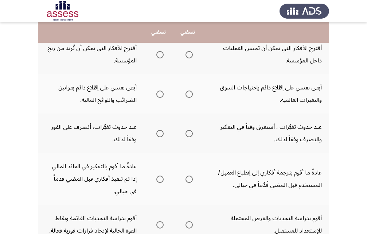
click at [189, 55] on span "Select an option" at bounding box center [189, 54] width 7 height 7
click at [189, 55] on input "Select an option" at bounding box center [189, 54] width 7 height 7
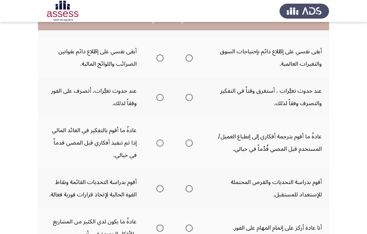
scroll to position [292, 0]
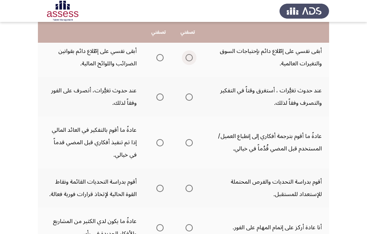
click at [189, 58] on span "Select an option" at bounding box center [189, 58] width 0 height 0
click at [190, 57] on input "Select an option" at bounding box center [189, 57] width 7 height 7
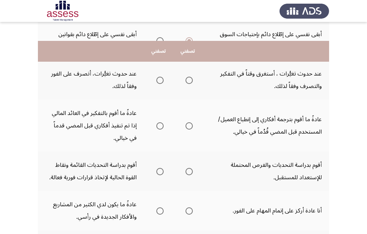
scroll to position [328, 0]
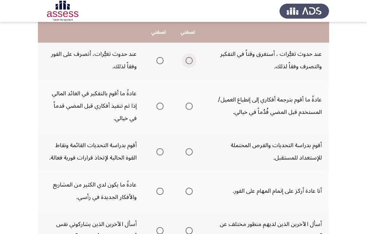
click at [192, 59] on span "Select an option" at bounding box center [189, 60] width 7 height 7
click at [192, 59] on input "Select an option" at bounding box center [189, 60] width 7 height 7
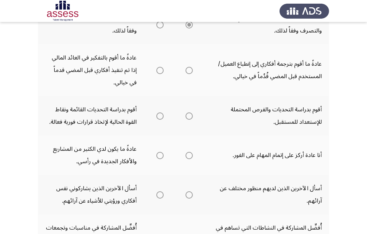
scroll to position [365, 0]
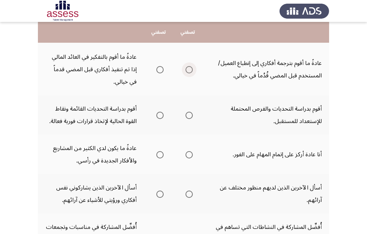
click at [190, 69] on span "Select an option" at bounding box center [189, 69] width 7 height 7
click at [190, 69] on input "Select an option" at bounding box center [189, 69] width 7 height 7
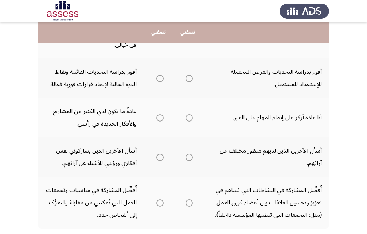
scroll to position [401, 0]
click at [192, 78] on span "Select an option" at bounding box center [189, 78] width 7 height 7
click at [192, 78] on input "Select an option" at bounding box center [189, 78] width 7 height 7
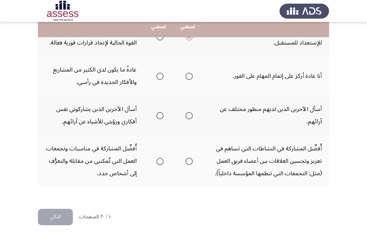
scroll to position [447, 0]
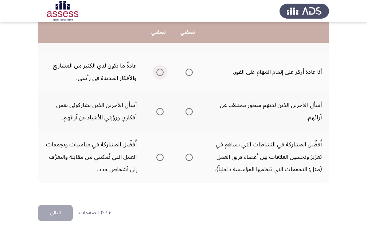
click at [159, 73] on span "Select an option" at bounding box center [159, 72] width 7 height 7
click at [159, 73] on input "Select an option" at bounding box center [159, 72] width 7 height 7
click at [186, 110] on span "Select an option" at bounding box center [189, 111] width 7 height 7
click at [186, 110] on input "Select an option" at bounding box center [189, 111] width 7 height 7
click at [162, 155] on span "Select an option" at bounding box center [159, 157] width 7 height 7
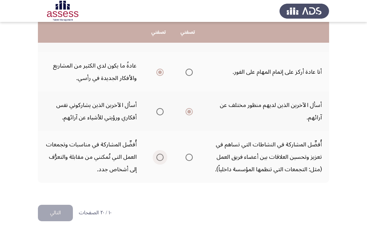
click at [162, 155] on input "Select an option" at bounding box center [159, 157] width 7 height 7
click at [59, 213] on button "التالي" at bounding box center [55, 213] width 35 height 16
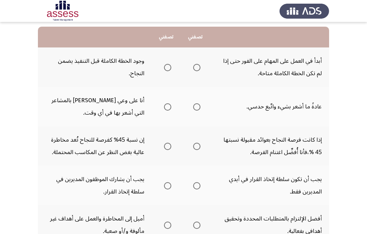
scroll to position [73, 0]
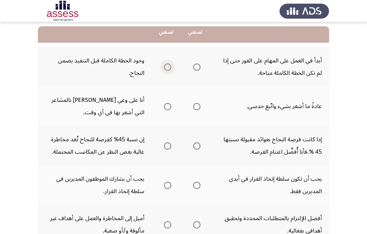
click at [163, 66] on label "Select an option" at bounding box center [166, 66] width 10 height 7
click at [164, 66] on input "Select an option" at bounding box center [167, 66] width 7 height 7
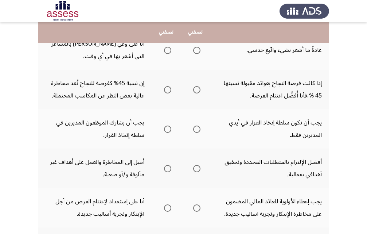
scroll to position [109, 0]
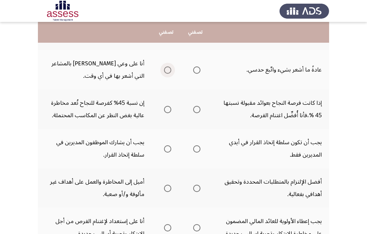
click at [170, 71] on span "Select an option" at bounding box center [167, 69] width 7 height 7
click at [170, 71] on input "Select an option" at bounding box center [167, 69] width 7 height 7
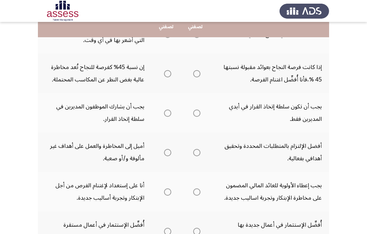
scroll to position [146, 0]
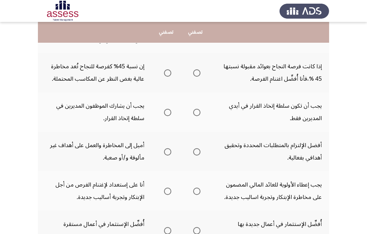
click at [198, 72] on span "Select an option" at bounding box center [196, 72] width 7 height 7
click at [198, 72] on input "Select an option" at bounding box center [196, 72] width 7 height 7
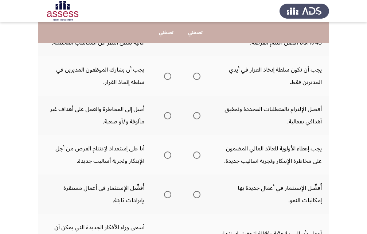
scroll to position [182, 0]
click at [197, 74] on span "Select an option" at bounding box center [196, 75] width 7 height 7
click at [197, 74] on input "Select an option" at bounding box center [196, 75] width 7 height 7
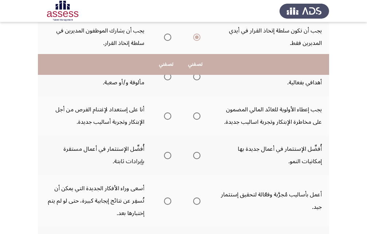
scroll to position [219, 0]
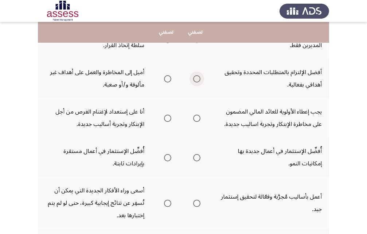
click at [197, 79] on span "Select an option" at bounding box center [197, 79] width 0 height 0
click at [197, 79] on input "Select an option" at bounding box center [196, 78] width 7 height 7
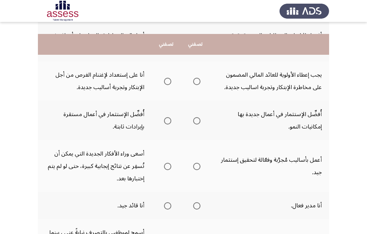
scroll to position [255, 0]
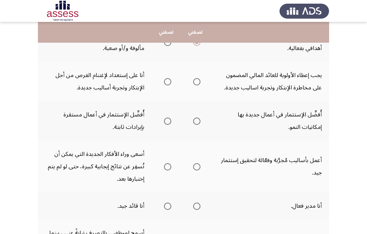
click at [194, 78] on span "Select an option" at bounding box center [196, 81] width 7 height 7
click at [194, 78] on input "Select an option" at bounding box center [196, 81] width 7 height 7
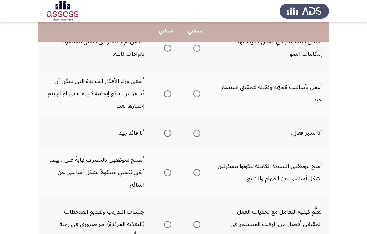
scroll to position [292, 0]
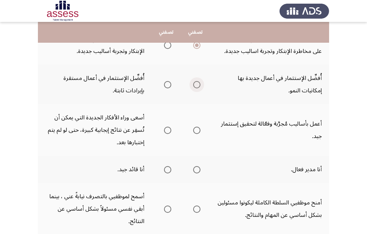
click at [196, 85] on span "Select an option" at bounding box center [196, 84] width 7 height 7
click at [196, 85] on input "Select an option" at bounding box center [196, 84] width 7 height 7
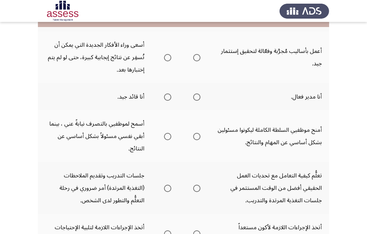
scroll to position [365, 0]
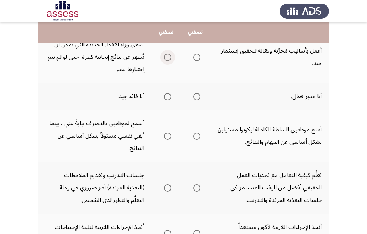
click at [167, 55] on span "Select an option" at bounding box center [167, 57] width 7 height 7
click at [167, 55] on input "Select an option" at bounding box center [167, 57] width 7 height 7
click at [166, 94] on span "Select an option" at bounding box center [167, 96] width 7 height 7
click at [166, 94] on input "Select an option" at bounding box center [167, 96] width 7 height 7
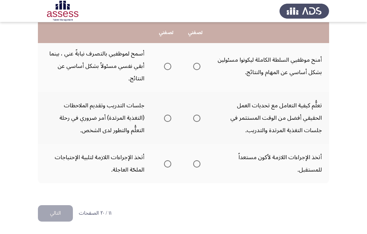
scroll to position [435, 0]
click at [169, 67] on span "Select an option" at bounding box center [167, 65] width 7 height 7
click at [169, 67] on input "Select an option" at bounding box center [167, 65] width 7 height 7
click at [194, 69] on span "Select an option" at bounding box center [196, 65] width 7 height 7
click at [194, 69] on input "Select an option" at bounding box center [196, 65] width 7 height 7
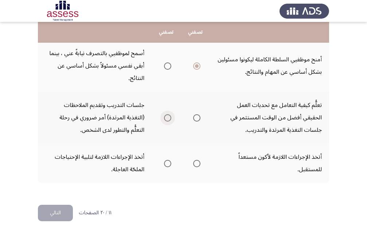
click at [168, 118] on span "Select an option" at bounding box center [168, 118] width 0 height 0
click at [168, 118] on input "Select an option" at bounding box center [167, 117] width 7 height 7
click at [193, 166] on span "Select an option" at bounding box center [196, 163] width 7 height 7
click at [193, 166] on input "Select an option" at bounding box center [196, 163] width 7 height 7
click at [60, 212] on button "التالي" at bounding box center [55, 213] width 35 height 16
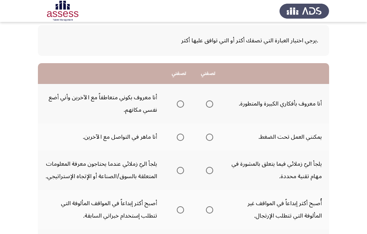
scroll to position [36, 0]
click at [211, 106] on span "Select an option" at bounding box center [209, 103] width 7 height 7
click at [211, 106] on input "Select an option" at bounding box center [209, 103] width 7 height 7
click at [178, 137] on span "Select an option" at bounding box center [180, 136] width 7 height 7
click at [178, 137] on input "Select an option" at bounding box center [180, 136] width 7 height 7
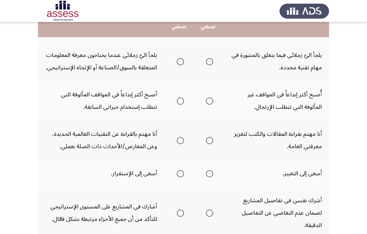
scroll to position [146, 0]
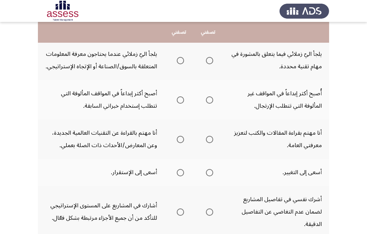
click at [182, 63] on span "Select an option" at bounding box center [180, 60] width 7 height 7
click at [182, 63] on input "Select an option" at bounding box center [180, 60] width 7 height 7
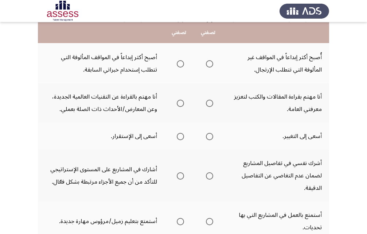
scroll to position [182, 0]
click at [211, 60] on span "Select an option" at bounding box center [209, 63] width 7 height 7
click at [211, 60] on input "Select an option" at bounding box center [209, 63] width 7 height 7
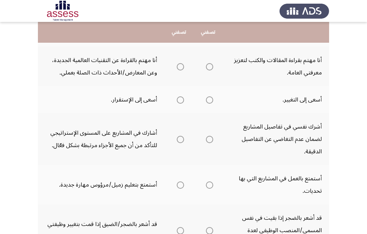
scroll to position [219, 0]
click at [181, 67] on span "Select an option" at bounding box center [180, 66] width 7 height 7
click at [181, 67] on input "Select an option" at bounding box center [180, 66] width 7 height 7
click at [207, 69] on span "Select an option" at bounding box center [209, 66] width 7 height 7
click at [207, 69] on input "Select an option" at bounding box center [209, 66] width 7 height 7
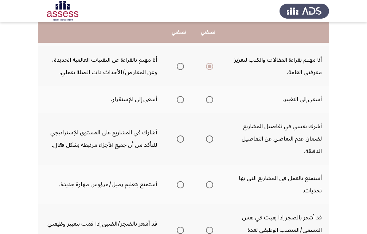
click at [179, 100] on span "Select an option" at bounding box center [180, 99] width 7 height 7
click at [179, 100] on input "Select an option" at bounding box center [180, 99] width 7 height 7
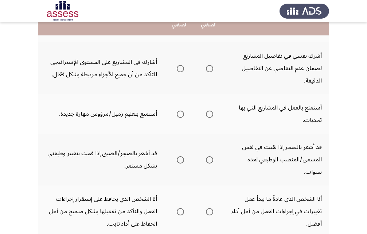
scroll to position [292, 0]
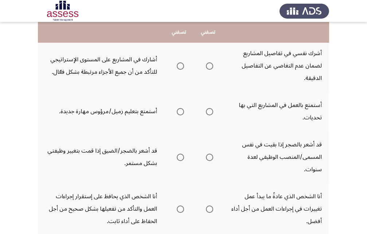
click at [179, 65] on span "Select an option" at bounding box center [180, 65] width 7 height 7
click at [179, 65] on input "Select an option" at bounding box center [180, 65] width 7 height 7
click at [211, 111] on span "Select an option" at bounding box center [209, 111] width 7 height 7
click at [211, 111] on input "Select an option" at bounding box center [209, 111] width 7 height 7
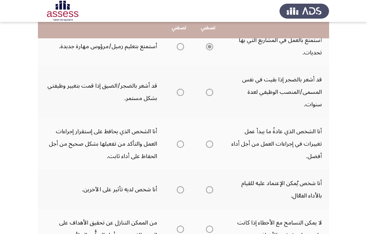
scroll to position [365, 0]
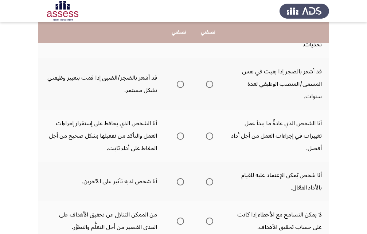
click at [179, 85] on span "Select an option" at bounding box center [180, 84] width 7 height 7
click at [179, 85] on input "Select an option" at bounding box center [180, 84] width 7 height 7
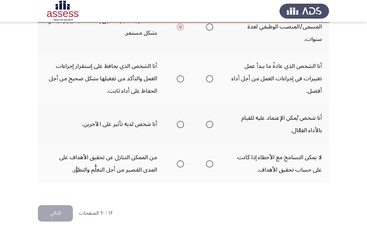
scroll to position [422, 0]
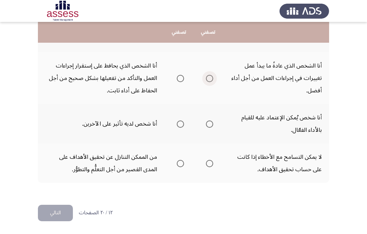
click at [209, 80] on span "Select an option" at bounding box center [209, 78] width 7 height 7
click at [209, 80] on input "Select an option" at bounding box center [209, 78] width 7 height 7
click at [209, 125] on span "Select an option" at bounding box center [209, 123] width 7 height 7
click at [209, 125] on input "Select an option" at bounding box center [209, 123] width 7 height 7
click at [208, 165] on span "Select an option" at bounding box center [209, 163] width 7 height 7
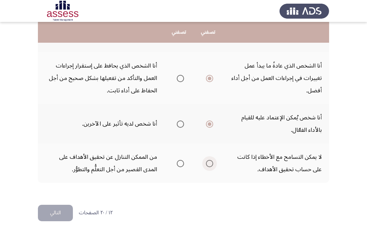
click at [208, 165] on input "Select an option" at bounding box center [209, 163] width 7 height 7
click at [178, 165] on span "Select an option" at bounding box center [180, 163] width 7 height 7
click at [178, 165] on input "Select an option" at bounding box center [180, 163] width 7 height 7
drag, startPoint x: 56, startPoint y: 213, endPoint x: 61, endPoint y: 205, distance: 10.0
click at [59, 209] on button "التالي" at bounding box center [55, 213] width 35 height 16
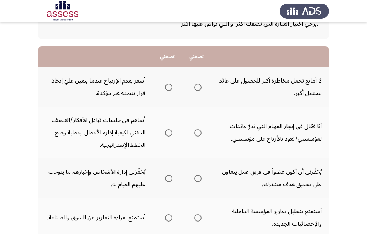
scroll to position [73, 0]
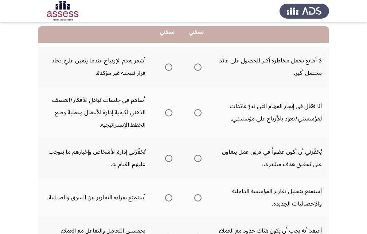
click at [197, 66] on span "Select an option" at bounding box center [197, 66] width 7 height 7
click at [197, 66] on input "Select an option" at bounding box center [197, 66] width 7 height 7
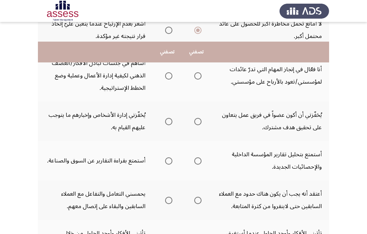
scroll to position [109, 0]
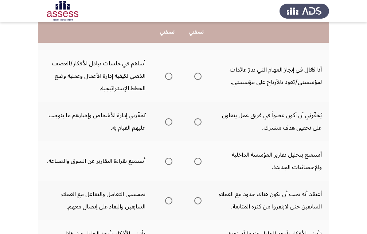
click at [170, 76] on span "Select an option" at bounding box center [168, 76] width 7 height 7
click at [170, 76] on input "Select an option" at bounding box center [168, 76] width 7 height 7
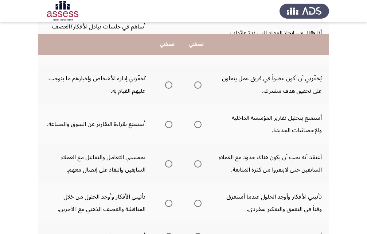
scroll to position [146, 0]
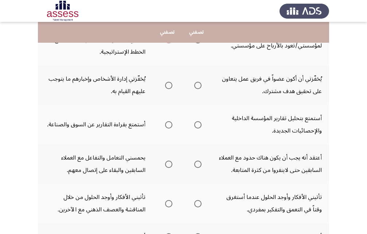
click at [199, 85] on span "Select an option" at bounding box center [197, 85] width 7 height 7
click at [199, 85] on input "Select an option" at bounding box center [197, 85] width 7 height 7
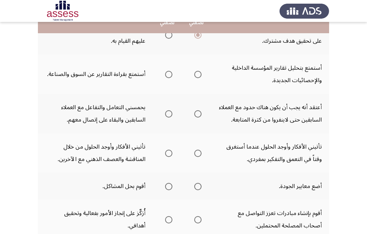
scroll to position [219, 0]
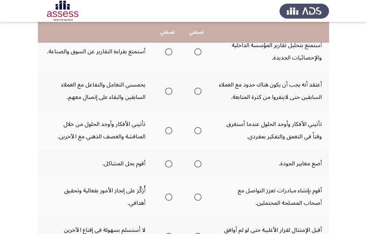
click at [169, 53] on span "Select an option" at bounding box center [168, 51] width 7 height 7
click at [169, 53] on input "Select an option" at bounding box center [168, 51] width 7 height 7
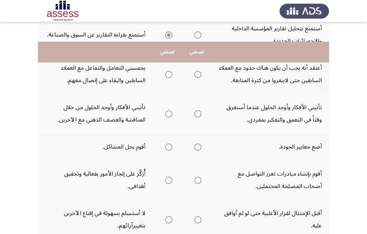
scroll to position [255, 0]
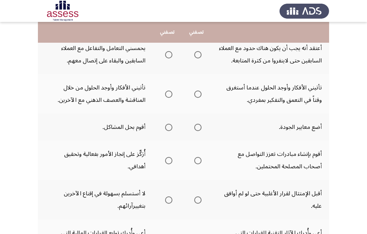
click at [169, 58] on span "Select an option" at bounding box center [168, 54] width 7 height 7
click at [169, 58] on input "Select an option" at bounding box center [168, 54] width 7 height 7
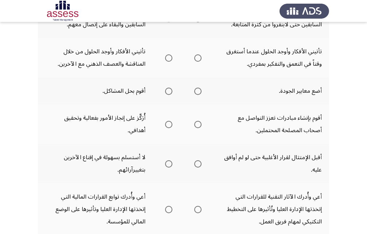
scroll to position [292, 0]
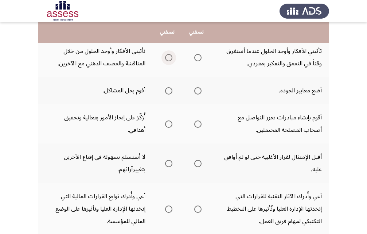
click at [166, 61] on span "Select an option" at bounding box center [168, 57] width 7 height 7
click at [166, 61] on input "Select an option" at bounding box center [168, 57] width 7 height 7
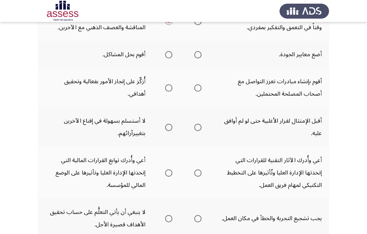
scroll to position [328, 0]
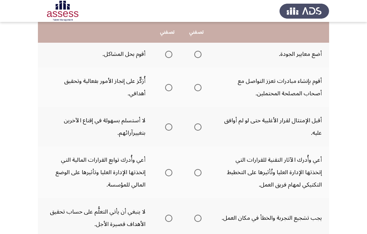
click at [168, 58] on span "Select an option" at bounding box center [168, 54] width 7 height 7
click at [168, 58] on input "Select an option" at bounding box center [168, 54] width 7 height 7
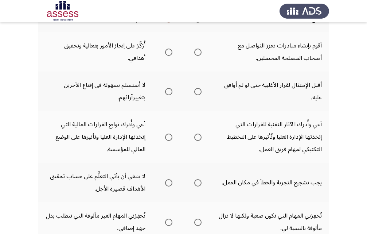
scroll to position [365, 0]
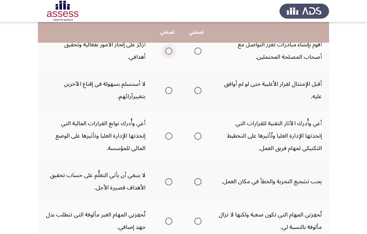
click at [172, 55] on span "Select an option" at bounding box center [168, 50] width 7 height 7
click at [172, 55] on input "Select an option" at bounding box center [168, 50] width 7 height 7
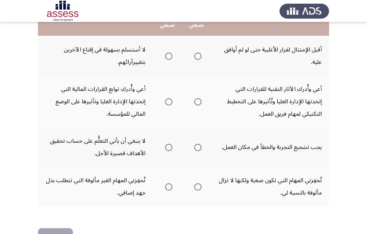
scroll to position [401, 0]
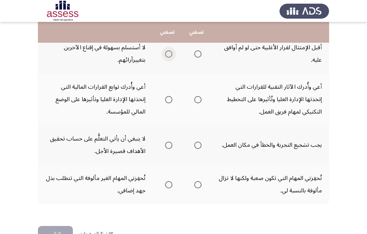
click at [170, 58] on span "Select an option" at bounding box center [168, 53] width 7 height 7
click at [170, 58] on input "Select an option" at bounding box center [168, 53] width 7 height 7
click at [172, 103] on span "Select an option" at bounding box center [168, 99] width 7 height 7
click at [172, 103] on input "Select an option" at bounding box center [168, 99] width 7 height 7
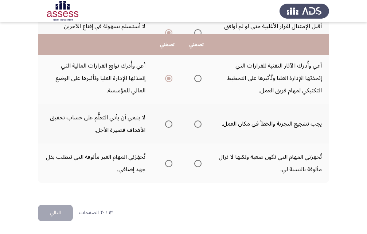
scroll to position [435, 0]
click at [198, 123] on span "Select an option" at bounding box center [197, 123] width 7 height 7
click at [198, 123] on input "Select an option" at bounding box center [197, 123] width 7 height 7
click at [197, 164] on span "Select an option" at bounding box center [197, 163] width 7 height 7
click at [197, 164] on input "Select an option" at bounding box center [197, 163] width 7 height 7
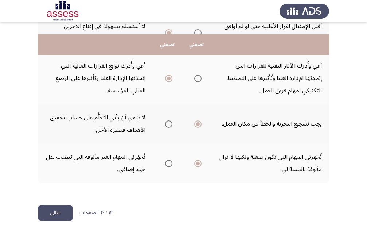
click at [64, 210] on button "التالي" at bounding box center [55, 213] width 35 height 16
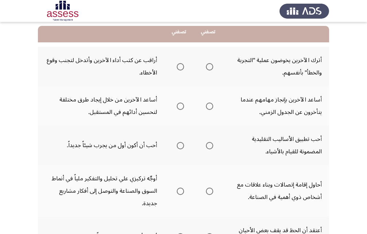
scroll to position [73, 0]
click at [182, 69] on span "Select an option" at bounding box center [180, 66] width 7 height 7
click at [182, 69] on input "Select an option" at bounding box center [180, 66] width 7 height 7
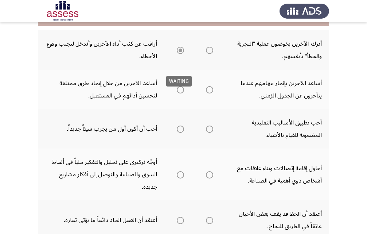
scroll to position [109, 0]
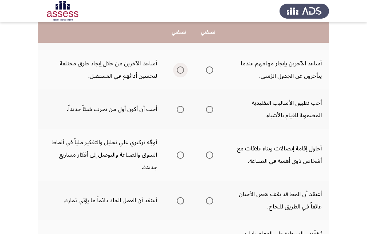
click at [181, 71] on span "Select an option" at bounding box center [180, 69] width 7 height 7
click at [181, 71] on input "Select an option" at bounding box center [180, 69] width 7 height 7
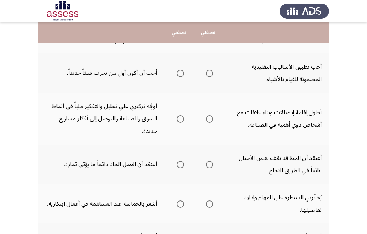
scroll to position [146, 0]
click at [179, 69] on span "Select an option" at bounding box center [180, 72] width 7 height 7
click at [179, 69] on input "Select an option" at bounding box center [180, 72] width 7 height 7
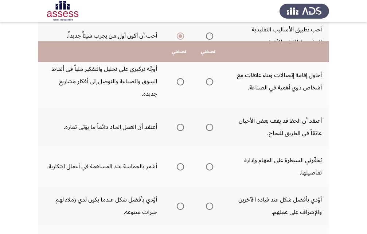
scroll to position [182, 0]
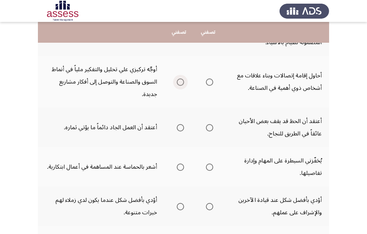
click at [178, 82] on span "Select an option" at bounding box center [180, 81] width 7 height 7
click at [178, 82] on input "Select an option" at bounding box center [180, 81] width 7 height 7
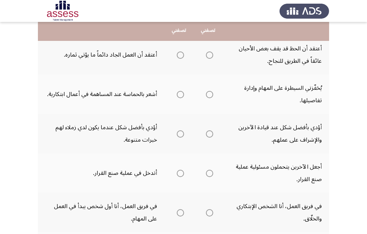
scroll to position [255, 0]
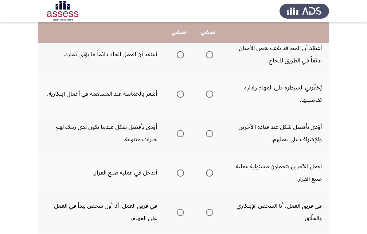
click at [177, 56] on span "Select an option" at bounding box center [180, 54] width 7 height 7
click at [177, 56] on input "Select an option" at bounding box center [180, 54] width 7 height 7
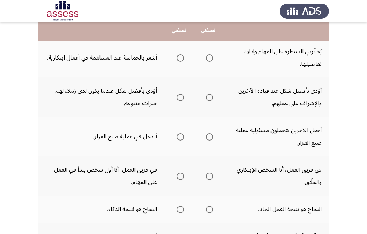
scroll to position [292, 0]
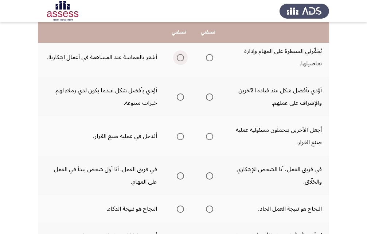
click at [180, 55] on span "Select an option" at bounding box center [180, 57] width 7 height 7
click at [180, 55] on input "Select an option" at bounding box center [180, 57] width 7 height 7
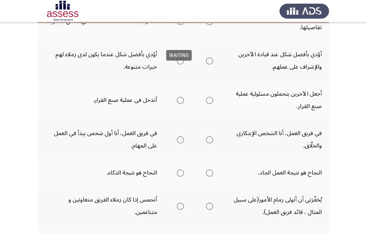
scroll to position [328, 0]
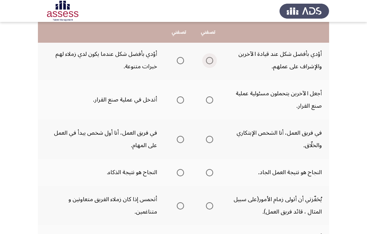
click at [213, 61] on span "Select an option" at bounding box center [209, 60] width 7 height 7
click at [213, 61] on input "Select an option" at bounding box center [209, 60] width 7 height 7
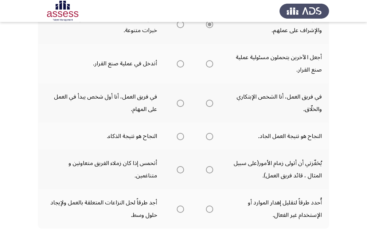
scroll to position [365, 0]
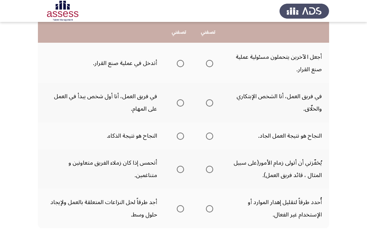
click at [177, 63] on span "Select an option" at bounding box center [180, 63] width 7 height 7
click at [177, 63] on input "Select an option" at bounding box center [180, 63] width 7 height 7
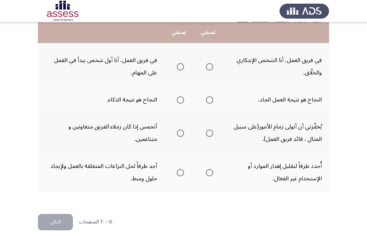
scroll to position [401, 0]
click at [210, 67] on span "Select an option" at bounding box center [209, 66] width 7 height 7
click at [210, 67] on input "Select an option" at bounding box center [209, 66] width 7 height 7
click at [210, 98] on span "Select an option" at bounding box center [209, 99] width 7 height 7
click at [210, 98] on input "Select an option" at bounding box center [209, 99] width 7 height 7
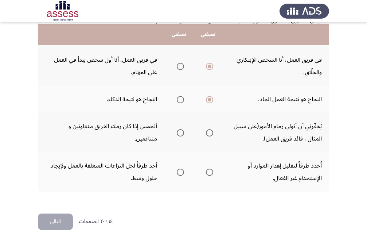
scroll to position [410, 0]
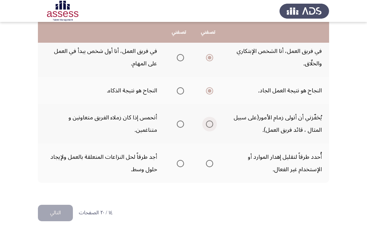
click at [208, 123] on span "Select an option" at bounding box center [209, 123] width 7 height 7
click at [208, 123] on input "Select an option" at bounding box center [209, 123] width 7 height 7
click at [208, 163] on span "Select an option" at bounding box center [209, 163] width 7 height 7
click at [208, 163] on input "Select an option" at bounding box center [209, 163] width 7 height 7
click at [66, 208] on button "التالي" at bounding box center [55, 213] width 35 height 16
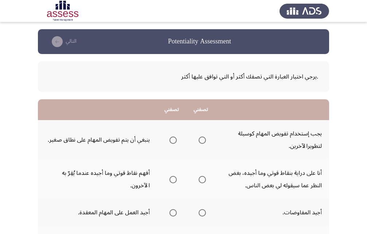
scroll to position [36, 0]
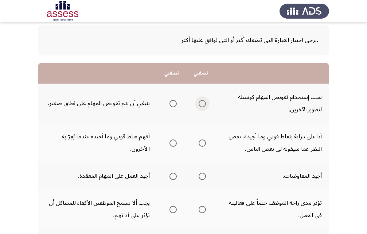
click at [202, 104] on span "Select an option" at bounding box center [202, 103] width 7 height 7
click at [202, 104] on input "Select an option" at bounding box center [202, 103] width 7 height 7
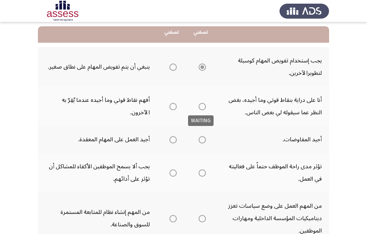
scroll to position [109, 0]
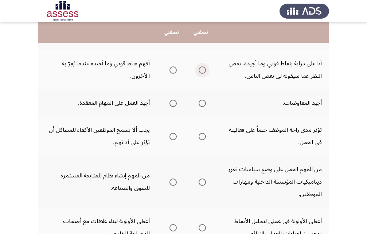
click at [200, 73] on span "Select an option" at bounding box center [202, 69] width 7 height 7
click at [200, 73] on input "Select an option" at bounding box center [202, 69] width 7 height 7
click at [205, 104] on span "Select an option" at bounding box center [202, 103] width 7 height 7
click at [205, 104] on input "Select an option" at bounding box center [202, 103] width 7 height 7
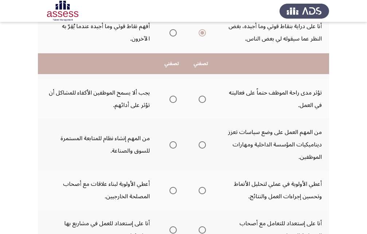
scroll to position [146, 0]
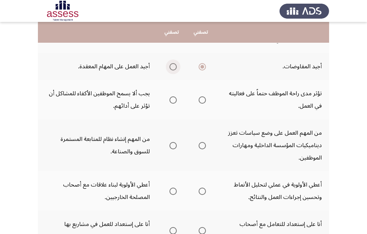
click at [172, 69] on span "Select an option" at bounding box center [173, 66] width 7 height 7
click at [172, 69] on input "Select an option" at bounding box center [173, 66] width 7 height 7
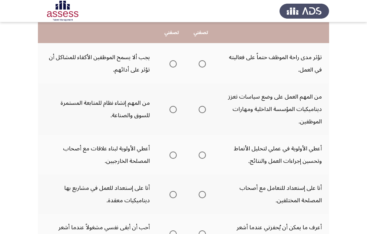
scroll to position [182, 0]
click at [176, 61] on span "Select an option" at bounding box center [173, 63] width 7 height 7
click at [176, 61] on input "Select an option" at bounding box center [173, 63] width 7 height 7
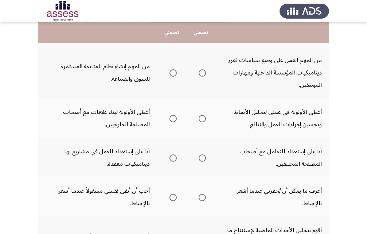
scroll to position [219, 0]
click at [200, 74] on span "Select an option" at bounding box center [202, 72] width 7 height 7
click at [200, 74] on input "Select an option" at bounding box center [202, 72] width 7 height 7
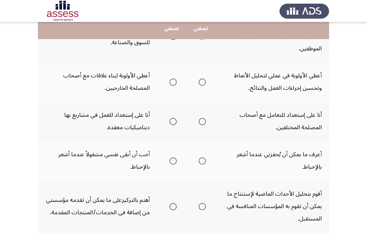
scroll to position [255, 0]
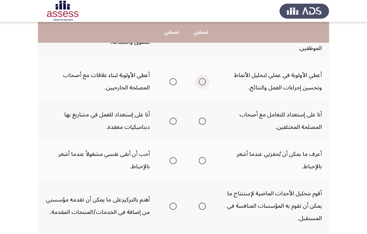
click at [202, 82] on span "Select an option" at bounding box center [202, 82] width 0 height 0
click at [202, 82] on input "Select an option" at bounding box center [202, 81] width 7 height 7
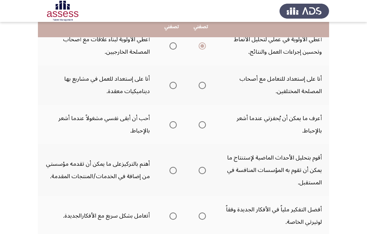
scroll to position [292, 0]
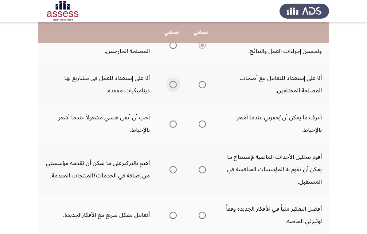
click at [170, 81] on span "Select an option" at bounding box center [173, 84] width 7 height 7
click at [170, 81] on input "Select an option" at bounding box center [173, 84] width 7 height 7
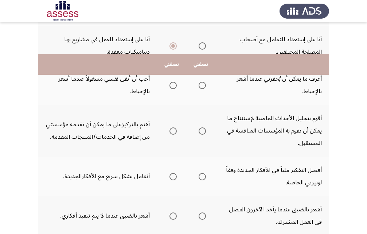
scroll to position [328, 0]
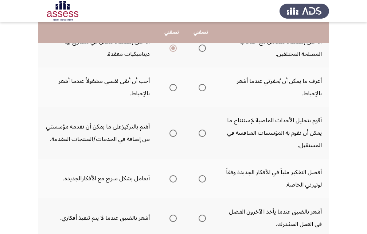
click at [202, 85] on span "Select an option" at bounding box center [202, 87] width 7 height 7
click at [202, 85] on input "Select an option" at bounding box center [202, 87] width 7 height 7
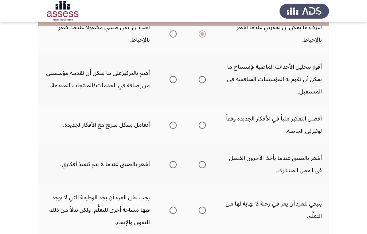
scroll to position [401, 0]
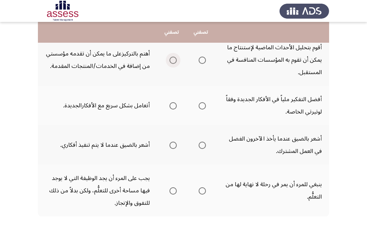
click at [175, 60] on span "Select an option" at bounding box center [173, 60] width 7 height 7
click at [175, 60] on input "Select an option" at bounding box center [173, 60] width 7 height 7
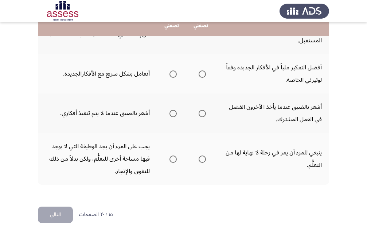
scroll to position [435, 0]
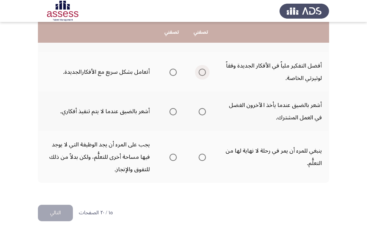
click at [200, 71] on span "Select an option" at bounding box center [202, 72] width 7 height 7
click at [200, 71] on input "Select an option" at bounding box center [202, 72] width 7 height 7
click at [201, 109] on span "Select an option" at bounding box center [202, 111] width 7 height 7
click at [201, 109] on input "Select an option" at bounding box center [202, 111] width 7 height 7
click at [203, 157] on span "Select an option" at bounding box center [202, 157] width 7 height 7
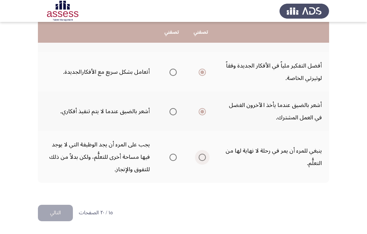
click at [203, 157] on input "Select an option" at bounding box center [202, 157] width 7 height 7
click at [56, 208] on button "التالي" at bounding box center [55, 213] width 35 height 16
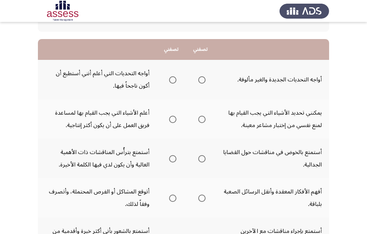
scroll to position [73, 0]
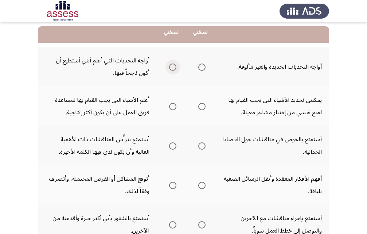
click at [174, 69] on span "Select an option" at bounding box center [172, 66] width 7 height 7
click at [174, 69] on input "Select an option" at bounding box center [172, 66] width 7 height 7
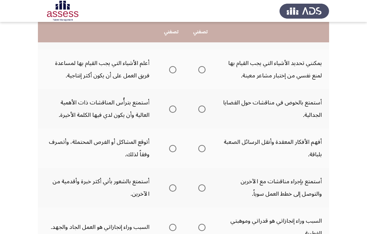
scroll to position [109, 0]
click at [171, 69] on span "Select an option" at bounding box center [172, 69] width 7 height 7
click at [171, 69] on input "Select an option" at bounding box center [172, 69] width 7 height 7
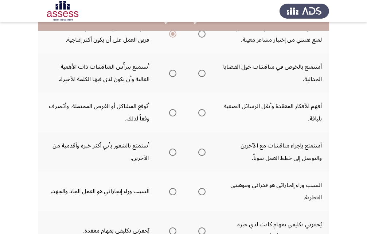
scroll to position [146, 0]
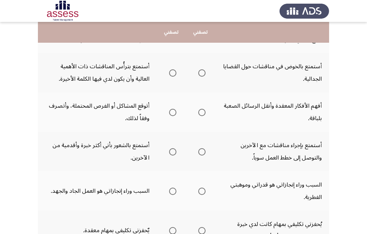
click at [172, 70] on span "Select an option" at bounding box center [172, 72] width 7 height 7
click at [172, 70] on input "Select an option" at bounding box center [172, 72] width 7 height 7
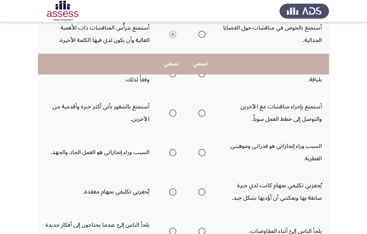
scroll to position [182, 0]
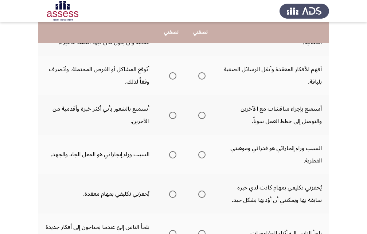
click at [173, 74] on span "Select an option" at bounding box center [172, 75] width 7 height 7
click at [173, 74] on input "Select an option" at bounding box center [172, 75] width 7 height 7
click at [198, 75] on span "Select an option" at bounding box center [201, 75] width 7 height 7
click at [198, 75] on input "Select an option" at bounding box center [201, 75] width 7 height 7
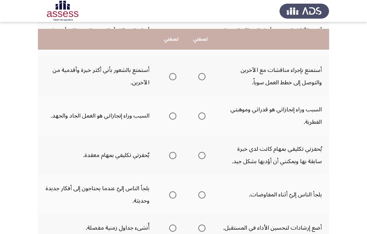
scroll to position [219, 0]
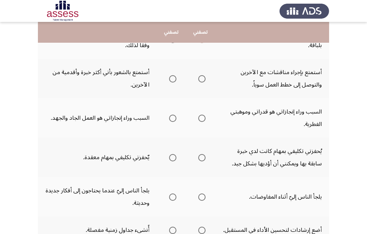
click at [200, 78] on span "Select an option" at bounding box center [201, 78] width 7 height 7
click at [200, 78] on input "Select an option" at bounding box center [201, 78] width 7 height 7
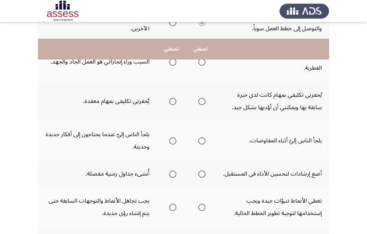
scroll to position [255, 0]
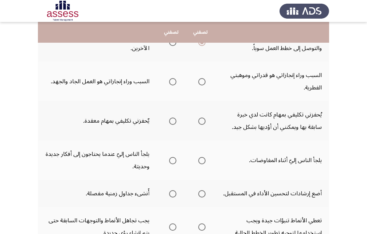
click at [173, 80] on span "Select an option" at bounding box center [172, 81] width 7 height 7
click at [173, 80] on input "Select an option" at bounding box center [172, 81] width 7 height 7
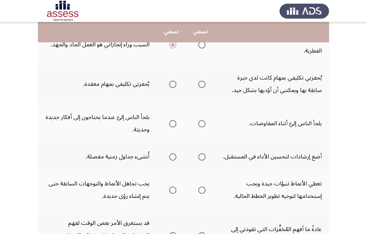
scroll to position [292, 0]
click at [169, 83] on span "Select an option" at bounding box center [172, 84] width 7 height 7
click at [169, 83] on input "Select an option" at bounding box center [172, 84] width 7 height 7
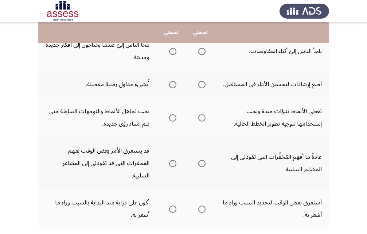
scroll to position [365, 0]
click at [172, 53] on span "Select an option" at bounding box center [172, 50] width 7 height 7
click at [172, 53] on input "Select an option" at bounding box center [172, 50] width 7 height 7
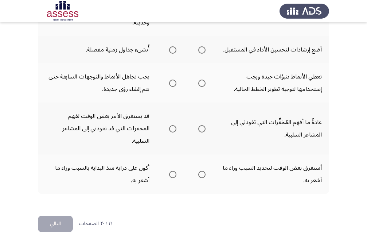
scroll to position [401, 0]
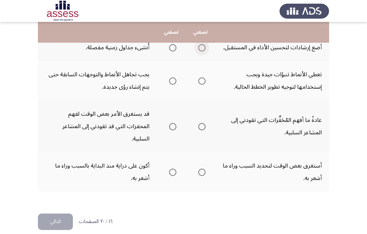
click at [200, 47] on span "Select an option" at bounding box center [201, 47] width 7 height 7
click at [200, 47] on input "Select an option" at bounding box center [201, 47] width 7 height 7
click at [200, 79] on span "Select an option" at bounding box center [201, 80] width 7 height 7
click at [200, 79] on input "Select an option" at bounding box center [201, 80] width 7 height 7
click at [200, 127] on span "Select an option" at bounding box center [201, 126] width 7 height 7
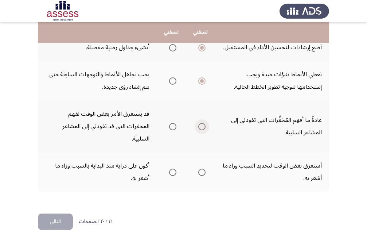
click at [200, 127] on input "Select an option" at bounding box center [201, 126] width 7 height 7
click at [170, 169] on span "Select an option" at bounding box center [172, 172] width 7 height 7
click at [170, 169] on input "Select an option" at bounding box center [172, 172] width 7 height 7
click at [67, 221] on button "التالي" at bounding box center [55, 221] width 35 height 16
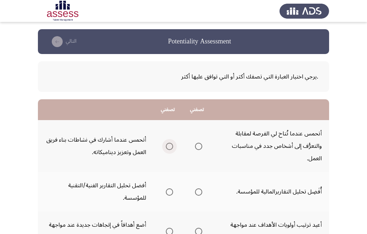
click at [172, 143] on span "Select an option" at bounding box center [169, 146] width 7 height 7
click at [172, 143] on input "Select an option" at bounding box center [169, 146] width 7 height 7
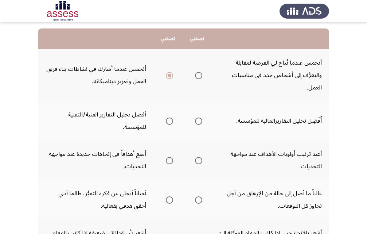
scroll to position [73, 0]
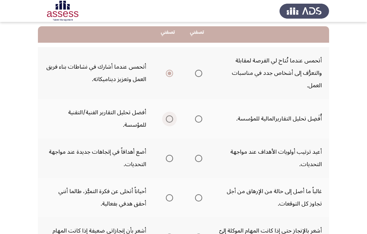
click at [167, 117] on span "Select an option" at bounding box center [169, 118] width 7 height 7
click at [167, 117] on input "Select an option" at bounding box center [169, 118] width 7 height 7
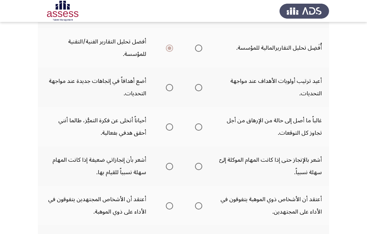
scroll to position [146, 0]
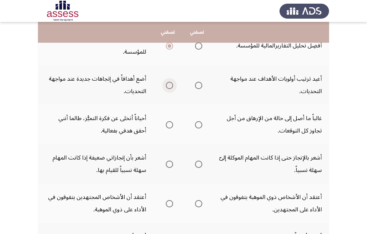
click at [167, 84] on span "Select an option" at bounding box center [169, 85] width 7 height 7
click at [167, 84] on input "Select an option" at bounding box center [169, 85] width 7 height 7
click at [198, 87] on span "Select an option" at bounding box center [198, 85] width 7 height 7
click at [198, 87] on input "Select an option" at bounding box center [198, 85] width 7 height 7
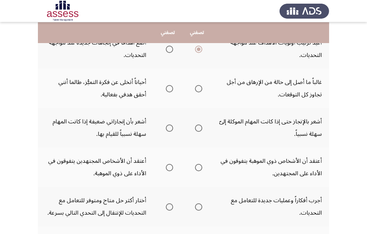
scroll to position [182, 0]
click at [196, 89] on span "Select an option" at bounding box center [198, 88] width 7 height 7
click at [196, 89] on input "Select an option" at bounding box center [198, 88] width 7 height 7
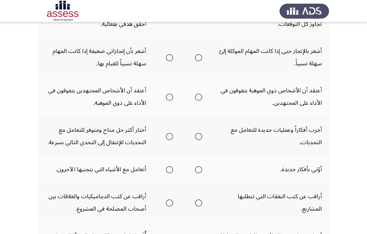
scroll to position [215, 0]
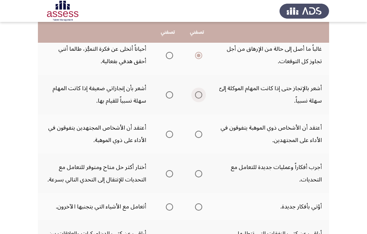
click at [200, 94] on span "Select an option" at bounding box center [198, 94] width 7 height 7
click at [200, 94] on input "Select an option" at bounding box center [198, 94] width 7 height 7
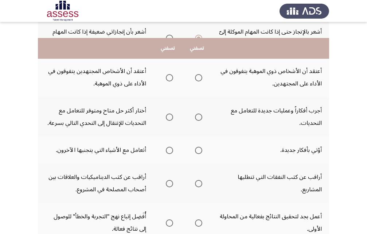
scroll to position [288, 0]
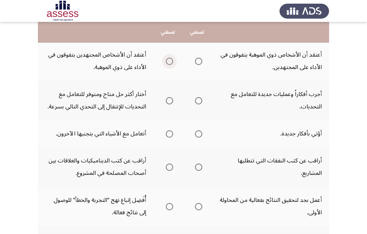
click at [167, 59] on span "Select an option" at bounding box center [169, 61] width 7 height 7
click at [167, 59] on input "Select an option" at bounding box center [169, 61] width 7 height 7
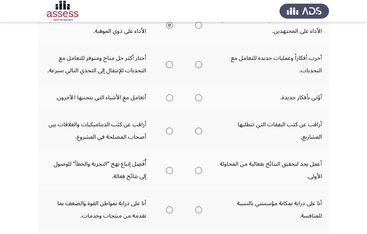
scroll to position [325, 0]
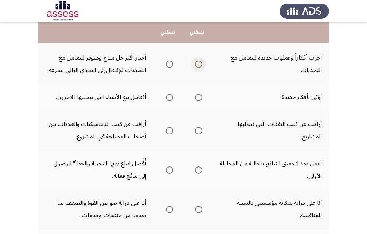
click at [197, 66] on span "Select an option" at bounding box center [198, 64] width 7 height 7
click at [197, 66] on input "Select an option" at bounding box center [198, 64] width 7 height 7
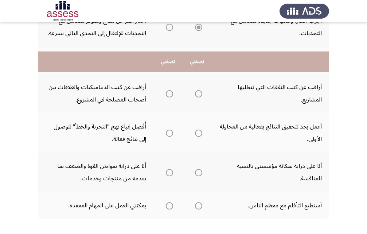
scroll to position [361, 0]
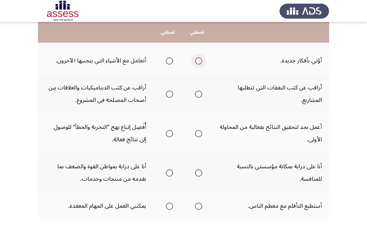
click at [197, 60] on span "Select an option" at bounding box center [198, 60] width 7 height 7
click at [197, 60] on input "Select an option" at bounding box center [198, 60] width 7 height 7
click at [201, 94] on span "Select an option" at bounding box center [198, 93] width 7 height 7
click at [201, 94] on input "Select an option" at bounding box center [198, 93] width 7 height 7
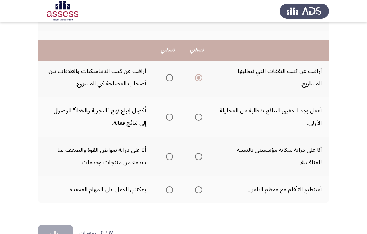
scroll to position [398, 0]
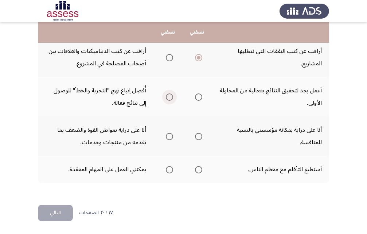
click at [169, 96] on span "Select an option" at bounding box center [169, 96] width 7 height 7
click at [169, 96] on input "Select an option" at bounding box center [169, 96] width 7 height 7
click at [169, 136] on span "Select an option" at bounding box center [169, 136] width 7 height 7
click at [169, 136] on input "Select an option" at bounding box center [169, 136] width 7 height 7
click at [200, 169] on span "Select an option" at bounding box center [198, 169] width 7 height 7
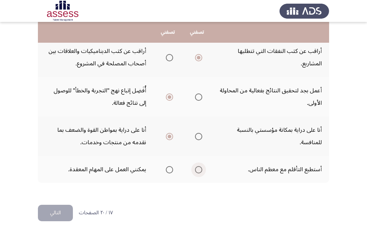
click at [200, 169] on input "Select an option" at bounding box center [198, 169] width 7 height 7
click at [168, 171] on span "Select an option" at bounding box center [169, 169] width 7 height 7
click at [168, 171] on input "Select an option" at bounding box center [169, 169] width 7 height 7
click at [59, 210] on button "التالي" at bounding box center [55, 213] width 35 height 16
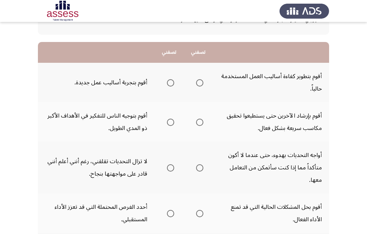
scroll to position [73, 0]
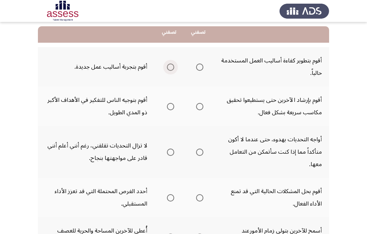
click at [171, 69] on span "Select an option" at bounding box center [170, 66] width 7 height 7
click at [171, 69] on input "Select an option" at bounding box center [170, 66] width 7 height 7
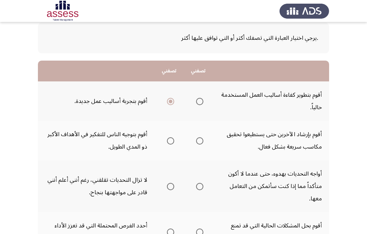
scroll to position [36, 0]
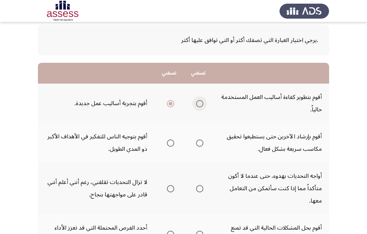
click at [197, 105] on span "Select an option" at bounding box center [199, 103] width 7 height 7
click at [197, 105] on input "Select an option" at bounding box center [199, 103] width 7 height 7
click at [169, 102] on span "Select an option" at bounding box center [170, 103] width 7 height 7
click at [169, 102] on input "Select an option" at bounding box center [170, 103] width 7 height 7
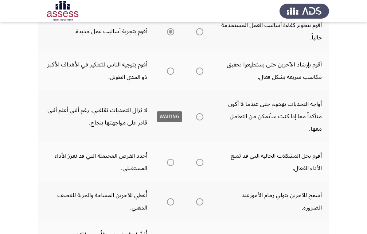
scroll to position [109, 0]
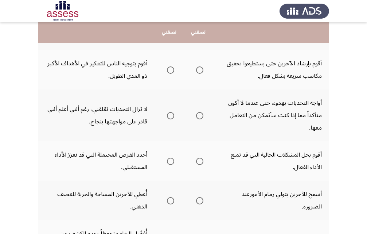
click at [170, 70] on span "Select an option" at bounding box center [170, 69] width 7 height 7
click at [170, 70] on input "Select an option" at bounding box center [170, 69] width 7 height 7
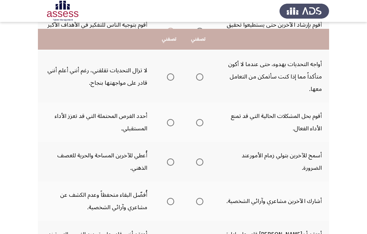
scroll to position [146, 0]
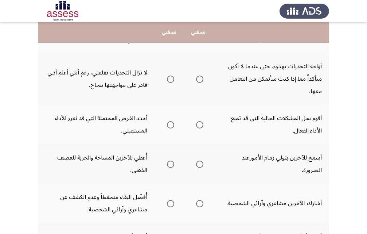
click at [200, 81] on span "Select an option" at bounding box center [199, 79] width 7 height 7
click at [200, 81] on input "Select an option" at bounding box center [199, 79] width 7 height 7
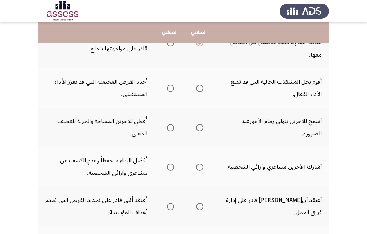
scroll to position [219, 0]
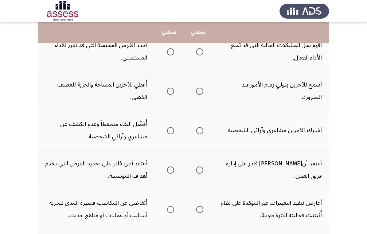
click at [203, 53] on span "Select an option" at bounding box center [199, 51] width 7 height 7
click at [203, 53] on input "Select an option" at bounding box center [199, 51] width 7 height 7
click at [172, 90] on span "Select an option" at bounding box center [170, 91] width 7 height 7
click at [172, 90] on input "Select an option" at bounding box center [170, 91] width 7 height 7
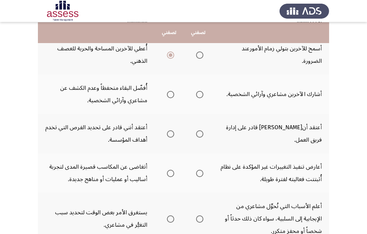
scroll to position [255, 0]
click at [202, 97] on span "Select an option" at bounding box center [199, 93] width 7 height 7
click at [202, 97] on input "Select an option" at bounding box center [199, 93] width 7 height 7
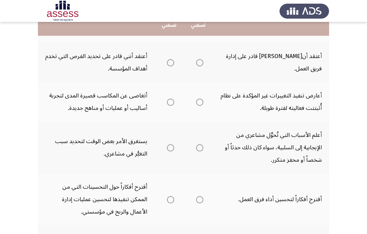
scroll to position [328, 0]
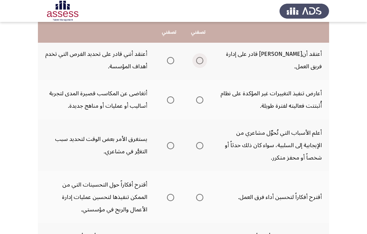
click at [200, 59] on span "Select an option" at bounding box center [199, 60] width 7 height 7
click at [200, 59] on input "Select an option" at bounding box center [199, 60] width 7 height 7
click at [169, 100] on span "Select an option" at bounding box center [170, 99] width 7 height 7
click at [169, 100] on input "Select an option" at bounding box center [170, 99] width 7 height 7
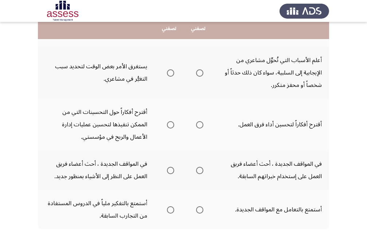
scroll to position [401, 0]
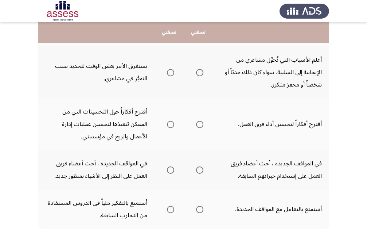
click at [199, 71] on span "Select an option" at bounding box center [199, 72] width 7 height 7
click at [199, 71] on input "Select an option" at bounding box center [199, 72] width 7 height 7
click at [169, 126] on span "Select an option" at bounding box center [170, 124] width 7 height 7
click at [169, 126] on input "Select an option" at bounding box center [170, 124] width 7 height 7
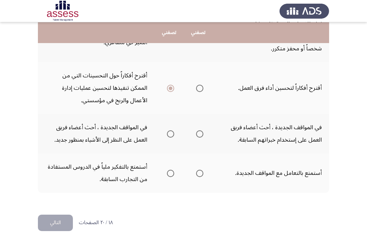
scroll to position [438, 0]
click at [197, 86] on span "Select an option" at bounding box center [199, 87] width 7 height 7
click at [197, 86] on input "Select an option" at bounding box center [199, 87] width 7 height 7
click at [172, 88] on span "Select an option" at bounding box center [170, 87] width 7 height 7
click at [172, 88] on input "Select an option" at bounding box center [170, 87] width 7 height 7
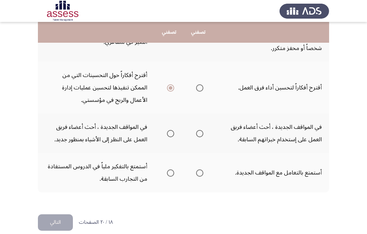
click at [172, 131] on span "Select an option" at bounding box center [170, 133] width 7 height 7
click at [172, 131] on input "Select an option" at bounding box center [170, 133] width 7 height 7
click at [198, 173] on span "Select an option" at bounding box center [199, 172] width 7 height 7
click at [198, 173] on input "Select an option" at bounding box center [199, 172] width 7 height 7
click at [64, 219] on button "التالي" at bounding box center [55, 222] width 35 height 16
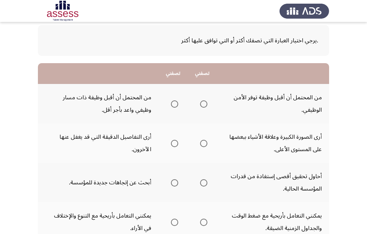
scroll to position [36, 0]
click at [172, 101] on span "Select an option" at bounding box center [174, 103] width 7 height 7
click at [172, 101] on input "Select an option" at bounding box center [174, 103] width 7 height 7
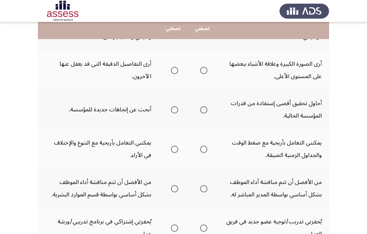
scroll to position [109, 0]
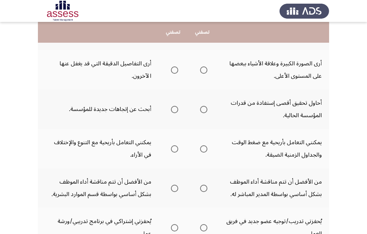
click at [172, 69] on span "Select an option" at bounding box center [174, 69] width 7 height 7
click at [172, 69] on input "Select an option" at bounding box center [174, 69] width 7 height 7
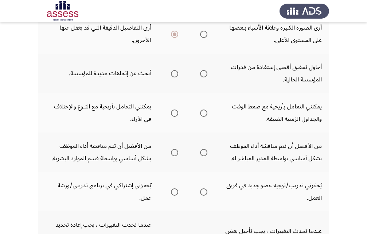
scroll to position [146, 0]
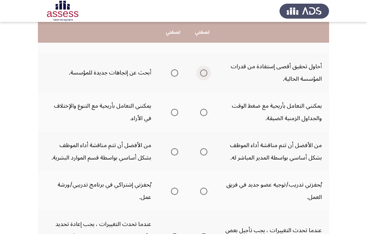
click at [204, 73] on span "Select an option" at bounding box center [203, 72] width 7 height 7
click at [204, 73] on input "Select an option" at bounding box center [203, 72] width 7 height 7
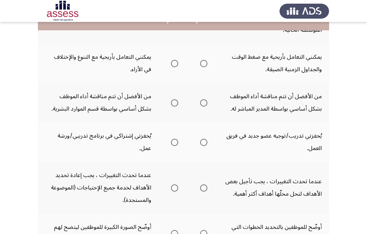
scroll to position [182, 0]
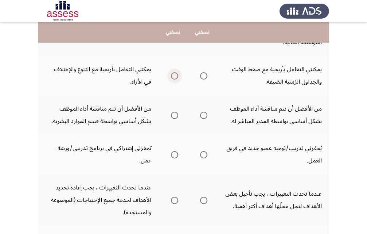
click at [172, 76] on span "Select an option" at bounding box center [174, 75] width 7 height 7
click at [172, 76] on input "Select an option" at bounding box center [174, 75] width 7 height 7
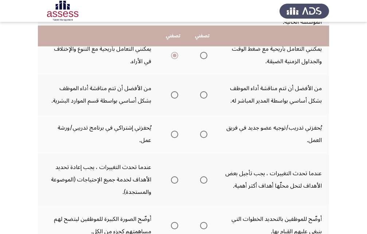
scroll to position [219, 0]
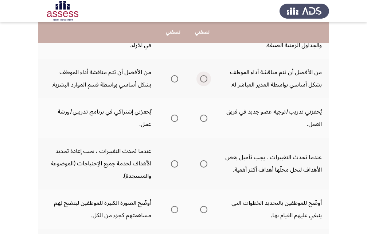
click at [207, 79] on span "Select an option" at bounding box center [203, 78] width 7 height 7
click at [207, 79] on input "Select an option" at bounding box center [203, 78] width 7 height 7
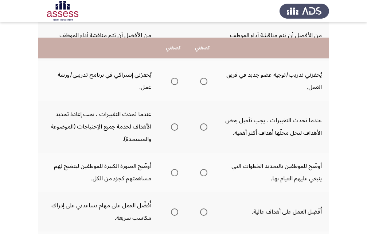
scroll to position [255, 0]
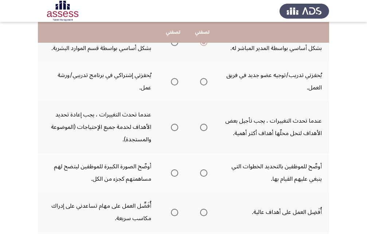
click at [176, 79] on span "Select an option" at bounding box center [174, 81] width 7 height 7
click at [176, 79] on input "Select an option" at bounding box center [174, 81] width 7 height 7
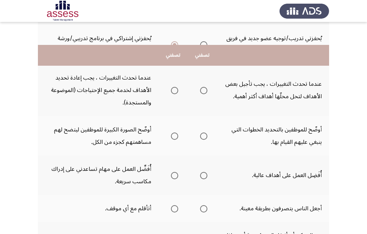
scroll to position [292, 0]
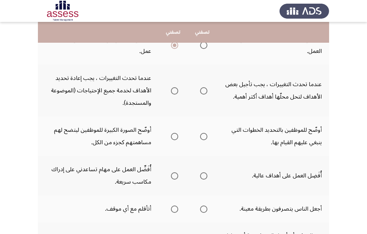
click at [204, 92] on span "Select an option" at bounding box center [203, 90] width 7 height 7
click at [204, 92] on input "Select an option" at bounding box center [203, 90] width 7 height 7
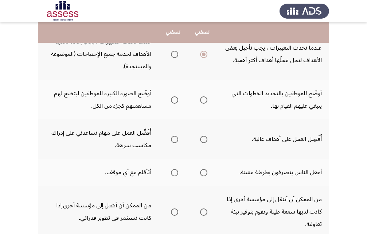
scroll to position [365, 0]
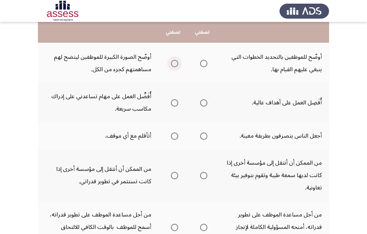
click at [174, 63] on span "Select an option" at bounding box center [174, 63] width 7 height 7
click at [174, 63] on input "Select an option" at bounding box center [174, 63] width 7 height 7
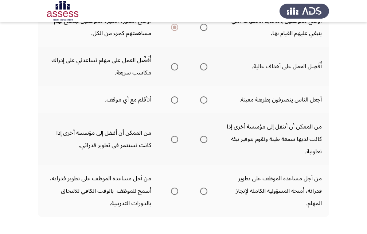
scroll to position [401, 0]
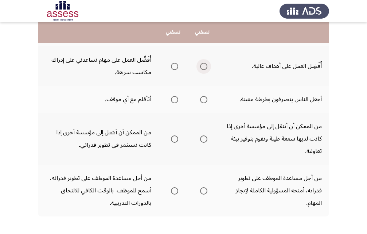
click at [206, 64] on span "Select an option" at bounding box center [203, 66] width 7 height 7
click at [206, 64] on input "Select an option" at bounding box center [203, 66] width 7 height 7
click at [173, 99] on span "Select an option" at bounding box center [174, 99] width 7 height 7
click at [173, 99] on input "Select an option" at bounding box center [174, 99] width 7 height 7
click at [175, 136] on span "Select an option" at bounding box center [174, 138] width 7 height 7
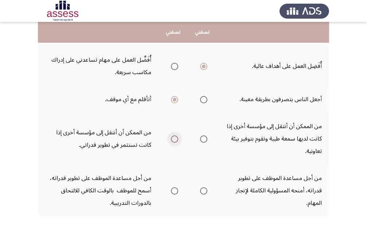
click at [175, 136] on input "Select an option" at bounding box center [174, 138] width 7 height 7
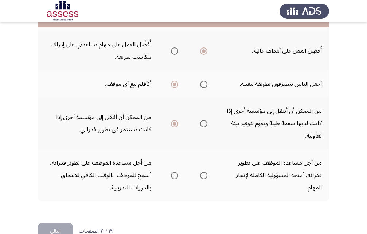
scroll to position [435, 0]
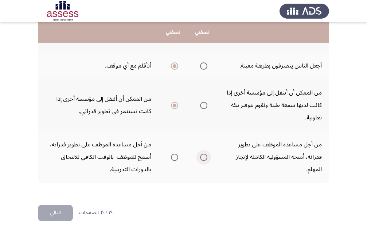
click at [202, 159] on span "Select an option" at bounding box center [203, 157] width 7 height 7
click at [202, 159] on input "Select an option" at bounding box center [203, 157] width 7 height 7
click at [58, 212] on button "التالي" at bounding box center [55, 213] width 35 height 16
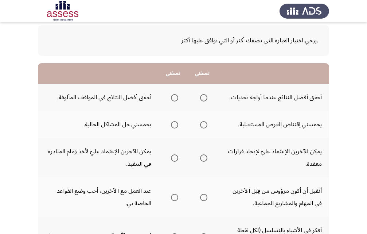
scroll to position [36, 0]
click at [200, 97] on span "Select an option" at bounding box center [203, 97] width 7 height 7
click at [200, 97] on input "Select an option" at bounding box center [203, 97] width 7 height 7
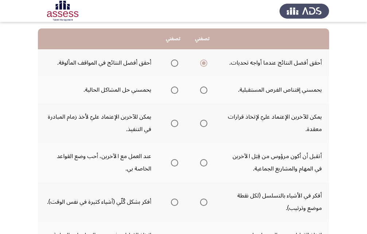
scroll to position [73, 0]
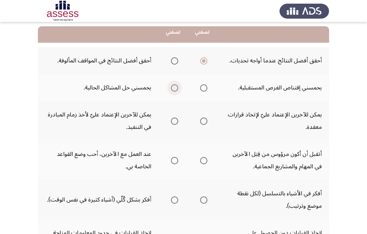
click at [173, 89] on span "Select an option" at bounding box center [174, 87] width 7 height 7
click at [173, 89] on input "Select an option" at bounding box center [174, 87] width 7 height 7
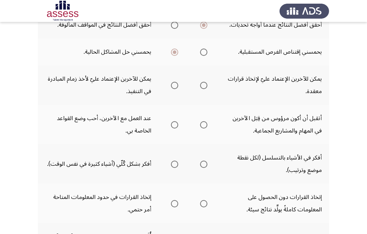
scroll to position [109, 0]
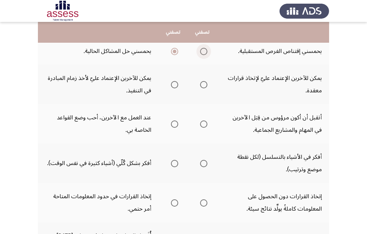
click at [204, 50] on span "Select an option" at bounding box center [203, 51] width 7 height 7
click at [204, 50] on input "Select an option" at bounding box center [203, 51] width 7 height 7
click at [204, 85] on span "Select an option" at bounding box center [203, 84] width 7 height 7
click at [204, 85] on input "Select an option" at bounding box center [203, 84] width 7 height 7
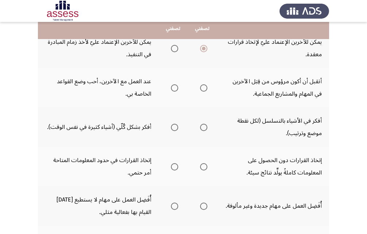
scroll to position [146, 0]
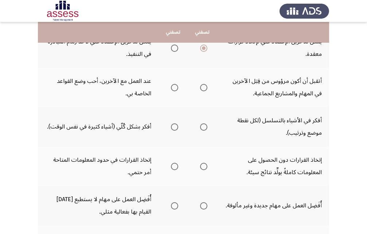
click at [173, 85] on span "Select an option" at bounding box center [174, 87] width 7 height 7
click at [173, 85] on input "Select an option" at bounding box center [174, 87] width 7 height 7
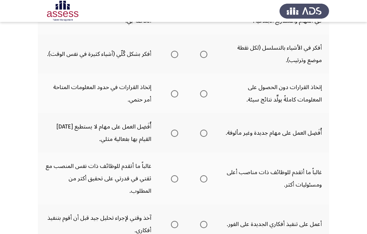
scroll to position [219, 0]
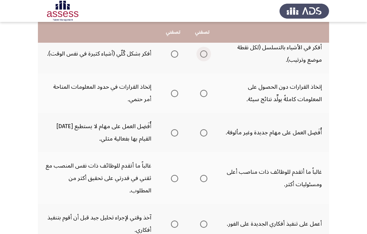
click at [203, 54] on span "Select an option" at bounding box center [203, 53] width 7 height 7
click at [203, 54] on input "Select an option" at bounding box center [203, 53] width 7 height 7
click at [200, 92] on span "Select an option" at bounding box center [203, 93] width 7 height 7
click at [200, 92] on input "Select an option" at bounding box center [203, 93] width 7 height 7
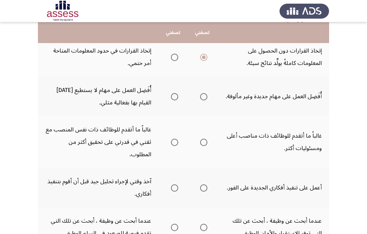
scroll to position [255, 0]
click at [174, 99] on span "Select an option" at bounding box center [174, 96] width 7 height 7
click at [174, 99] on input "Select an option" at bounding box center [174, 96] width 7 height 7
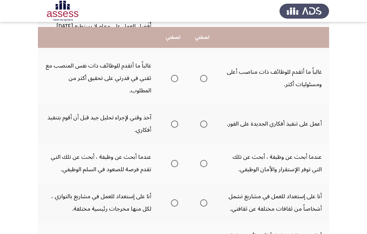
scroll to position [328, 0]
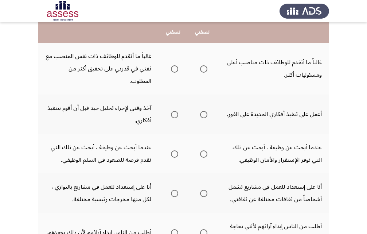
click at [202, 65] on span "Select an option" at bounding box center [203, 68] width 7 height 7
click at [202, 65] on input "Select an option" at bounding box center [203, 68] width 7 height 7
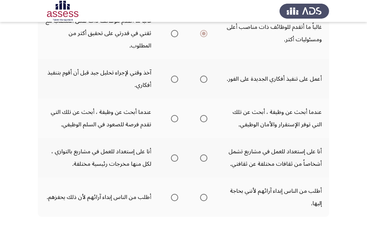
scroll to position [365, 0]
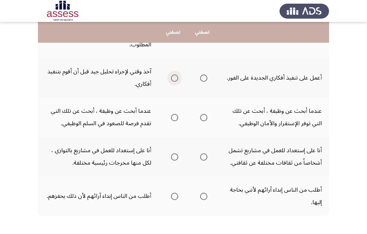
click at [177, 74] on span "Select an option" at bounding box center [174, 77] width 7 height 7
click at [177, 74] on input "Select an option" at bounding box center [174, 77] width 7 height 7
click at [174, 114] on span "Select an option" at bounding box center [174, 117] width 7 height 7
click at [174, 114] on input "Select an option" at bounding box center [174, 117] width 7 height 7
click at [196, 144] on th at bounding box center [202, 156] width 29 height 39
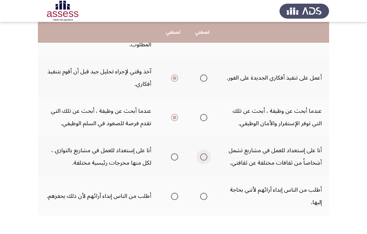
click at [206, 153] on span "Select an option" at bounding box center [203, 156] width 7 height 7
click at [206, 153] on input "Select an option" at bounding box center [203, 156] width 7 height 7
click at [175, 193] on span "Select an option" at bounding box center [174, 196] width 7 height 7
click at [175, 193] on input "Select an option" at bounding box center [174, 196] width 7 height 7
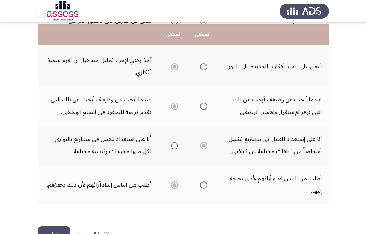
scroll to position [385, 0]
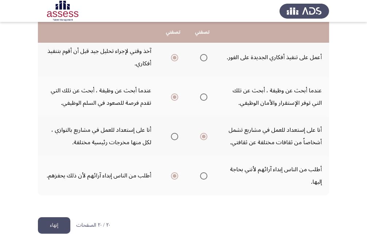
click at [62, 217] on button "إنهاء" at bounding box center [54, 225] width 32 height 16
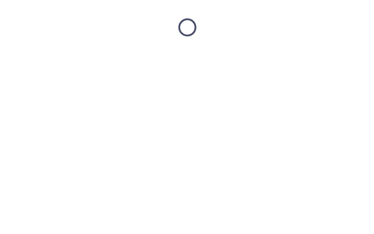
scroll to position [0, 0]
